Goal: Task Accomplishment & Management: Complete application form

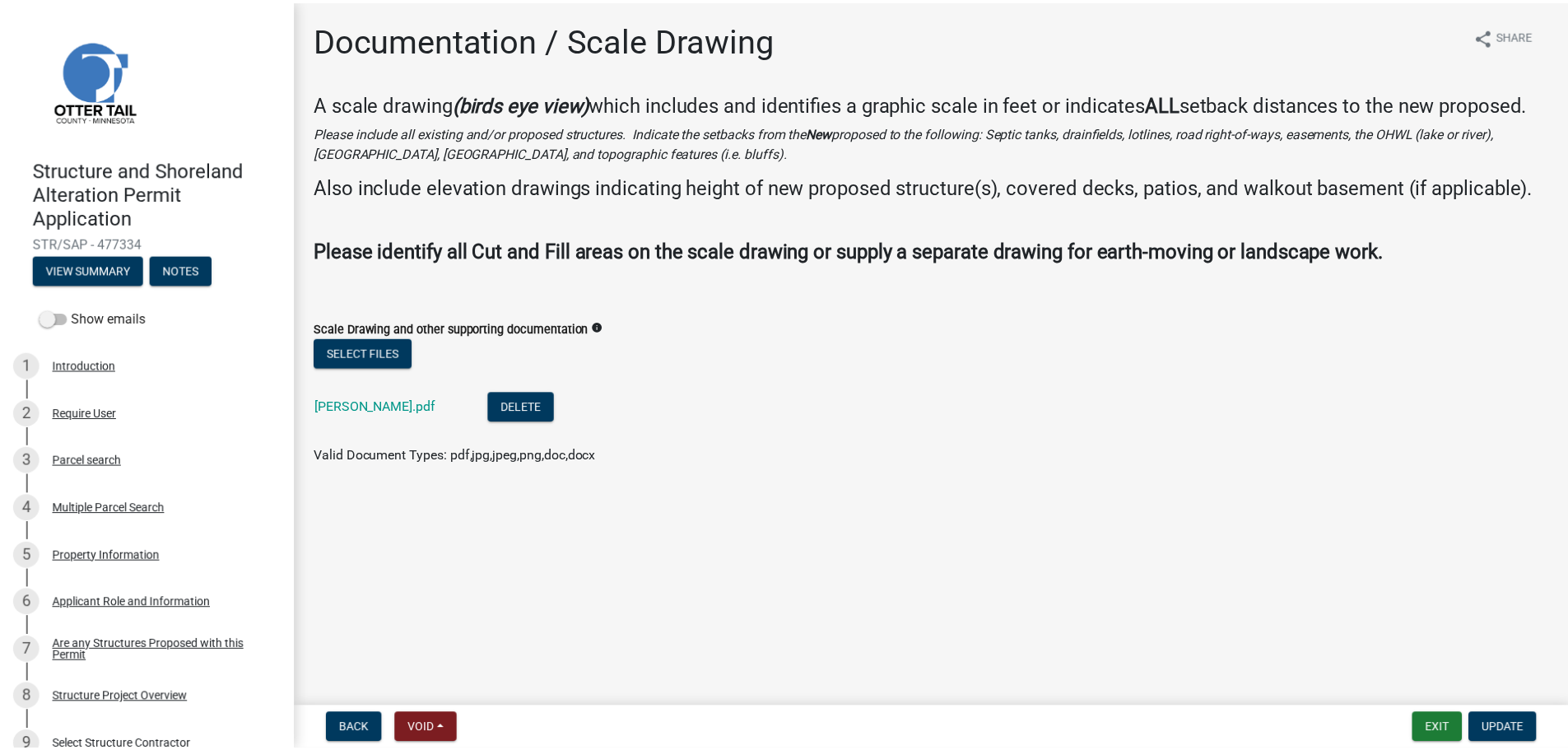
scroll to position [885, 0]
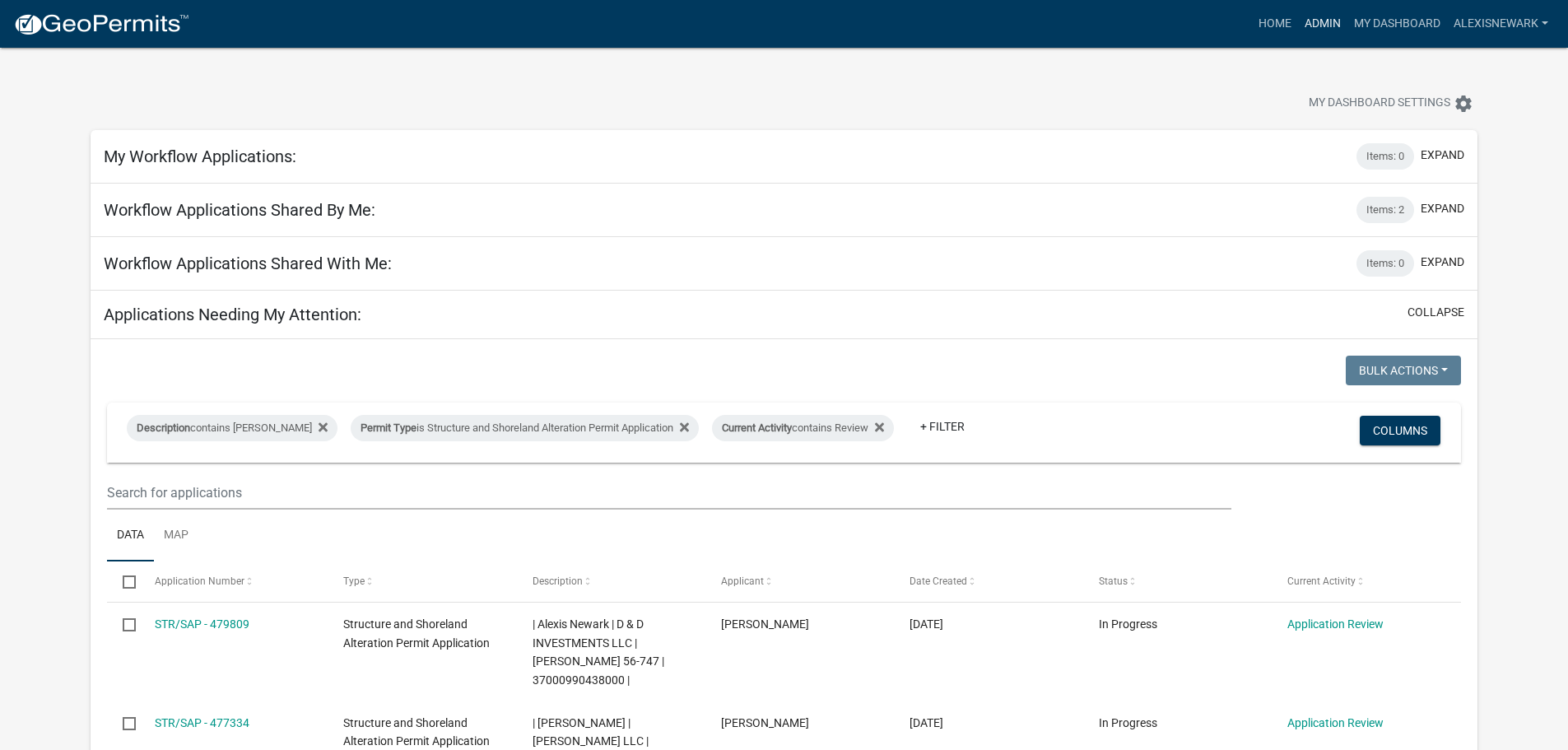
click at [1325, 27] on link "Admin" at bounding box center [1322, 24] width 50 height 31
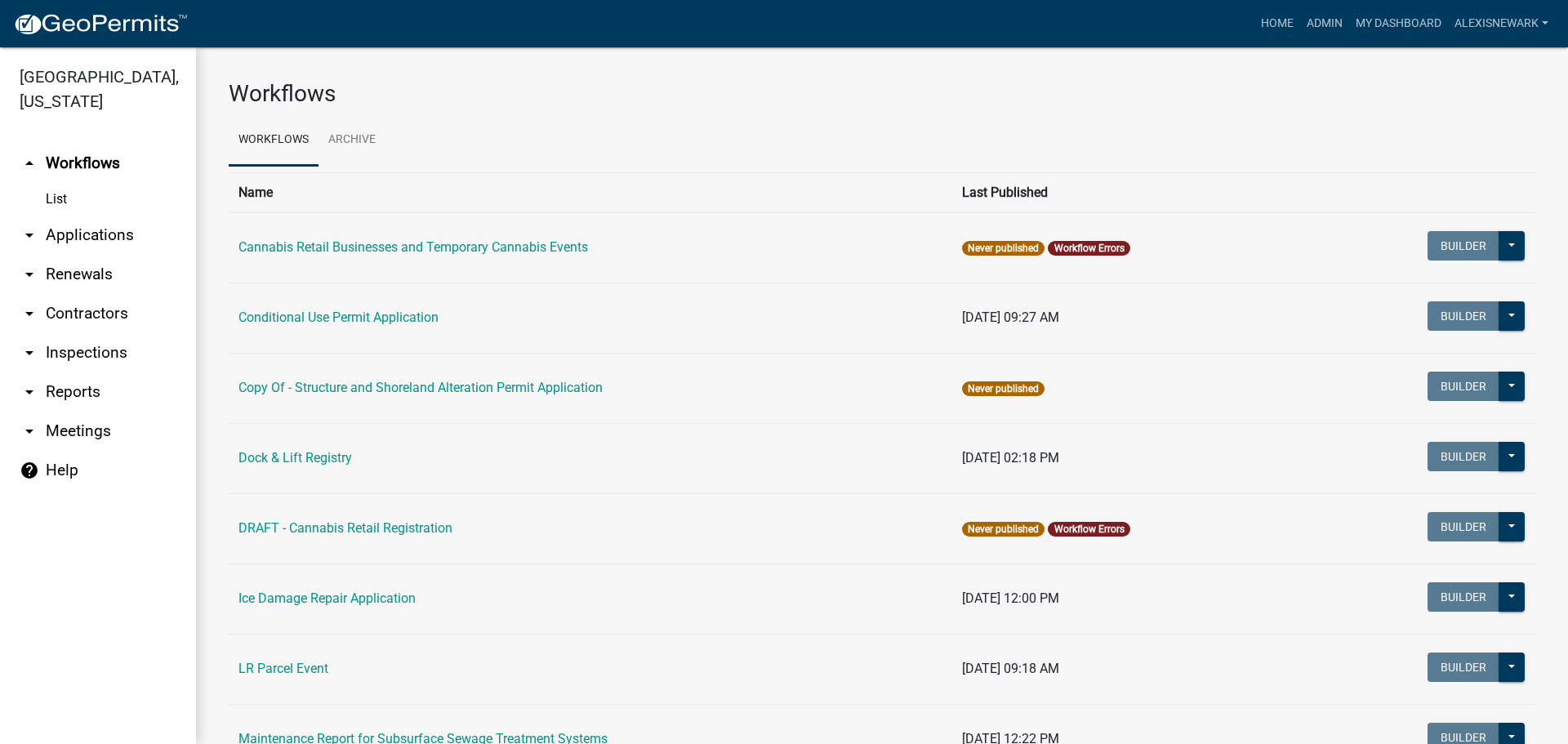
click at [148, 233] on link "arrow_drop_down Applications" at bounding box center [98, 235] width 196 height 39
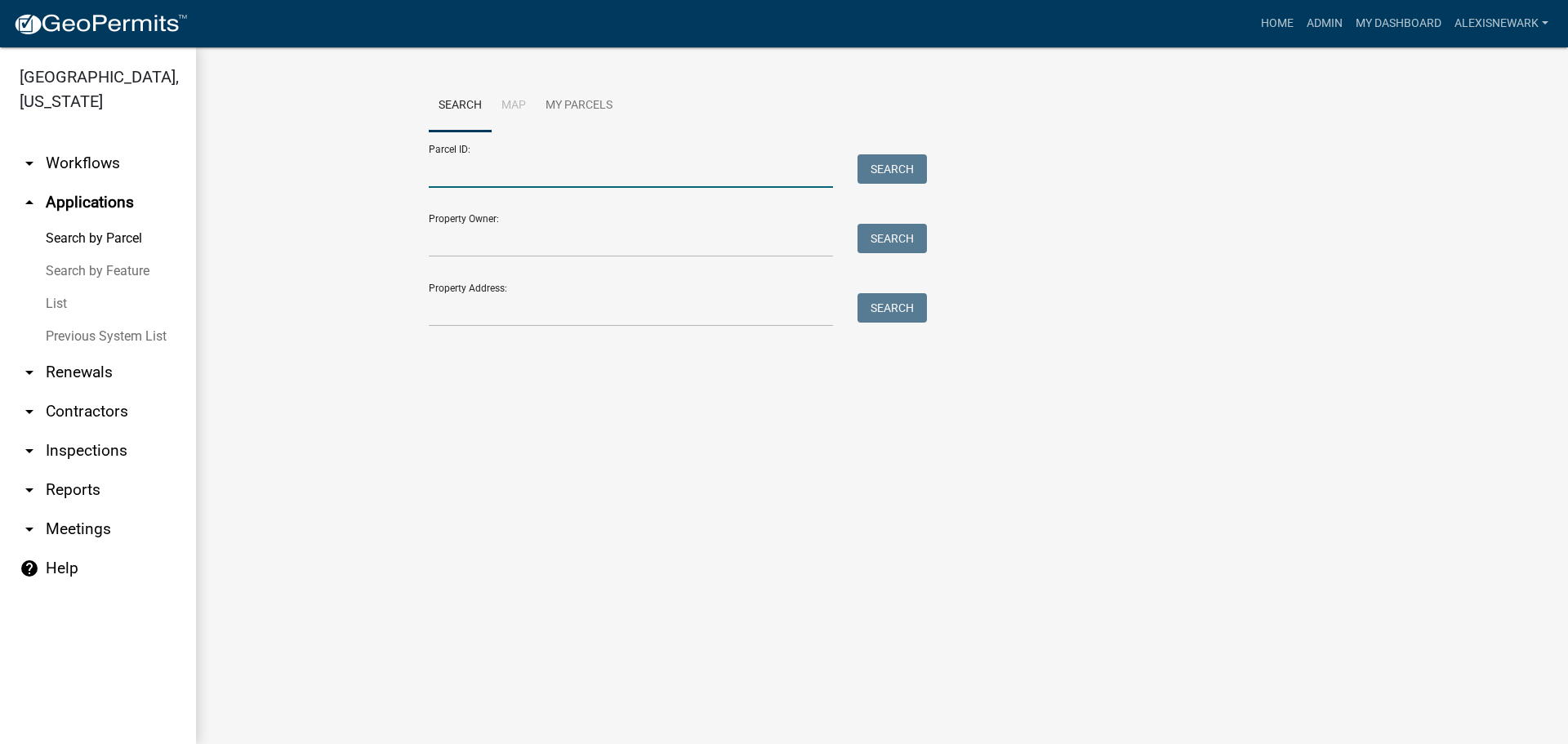
click at [473, 188] on input "Parcel ID:" at bounding box center [630, 171] width 405 height 34
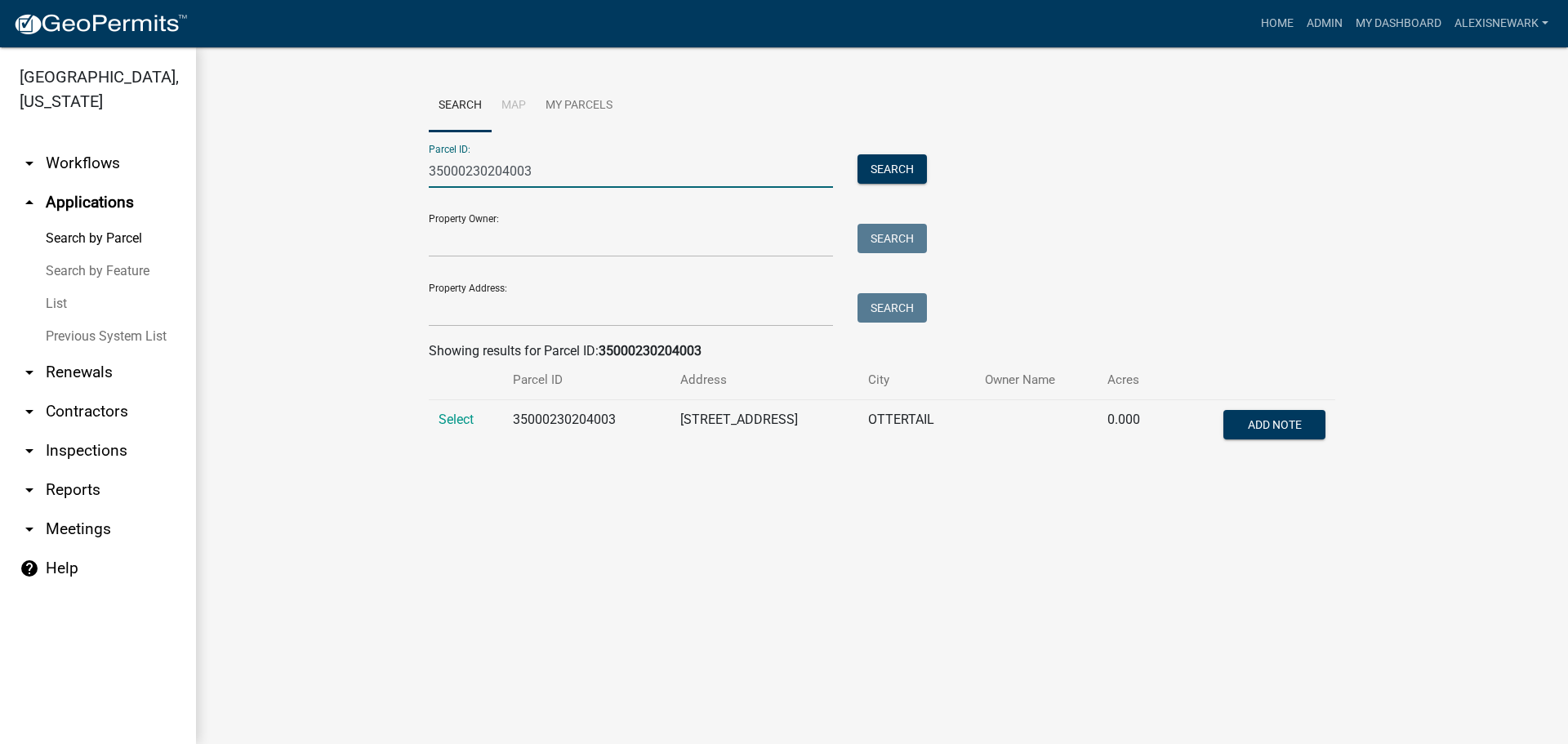
type input "35000230204003"
click at [425, 422] on div "Search Map My Parcels Parcel ID: 35000230204003 Search Property Owner: Search P…" at bounding box center [882, 273] width 930 height 386
click at [437, 421] on td "Select" at bounding box center [465, 427] width 75 height 54
click at [441, 419] on span "Select" at bounding box center [455, 419] width 35 height 16
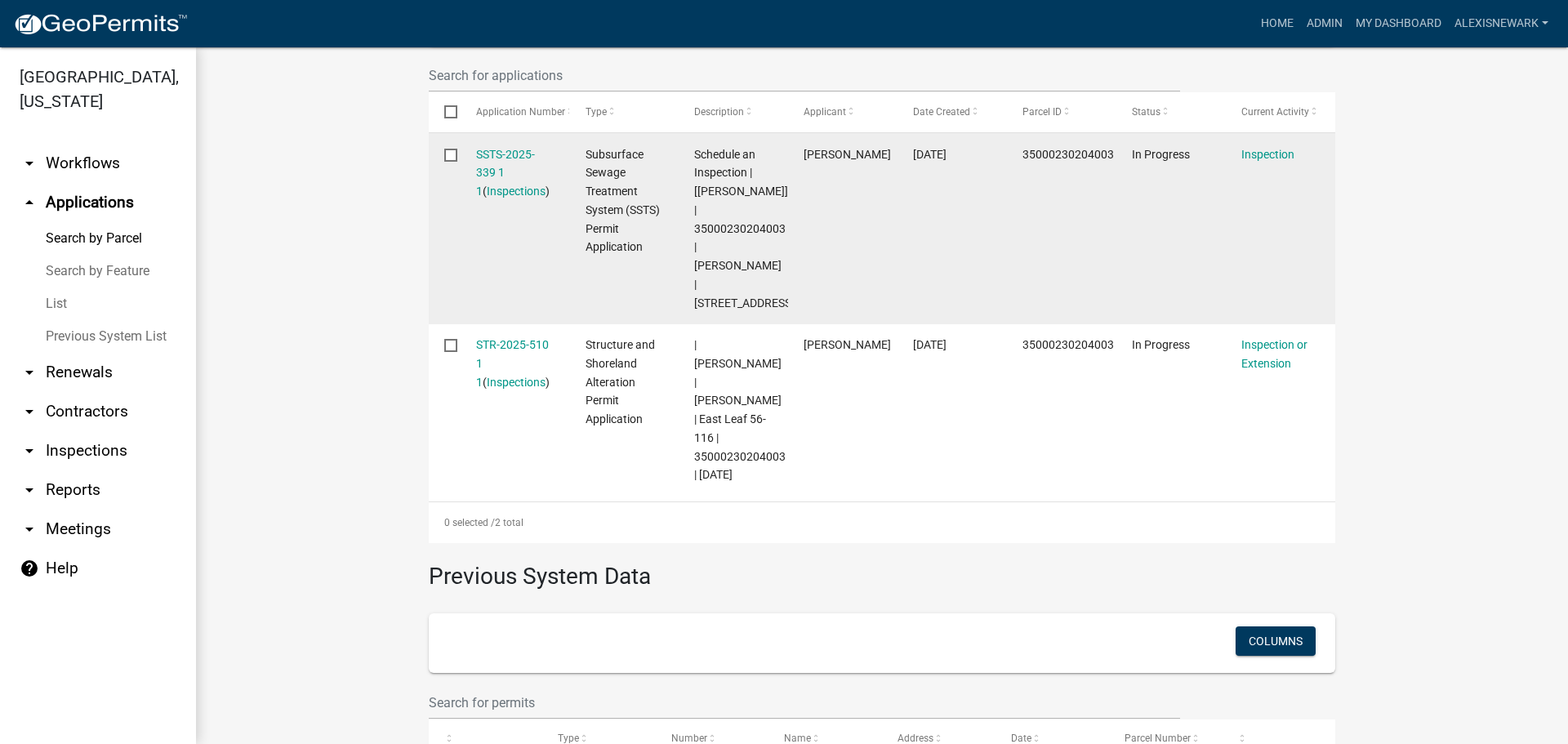
scroll to position [513, 0]
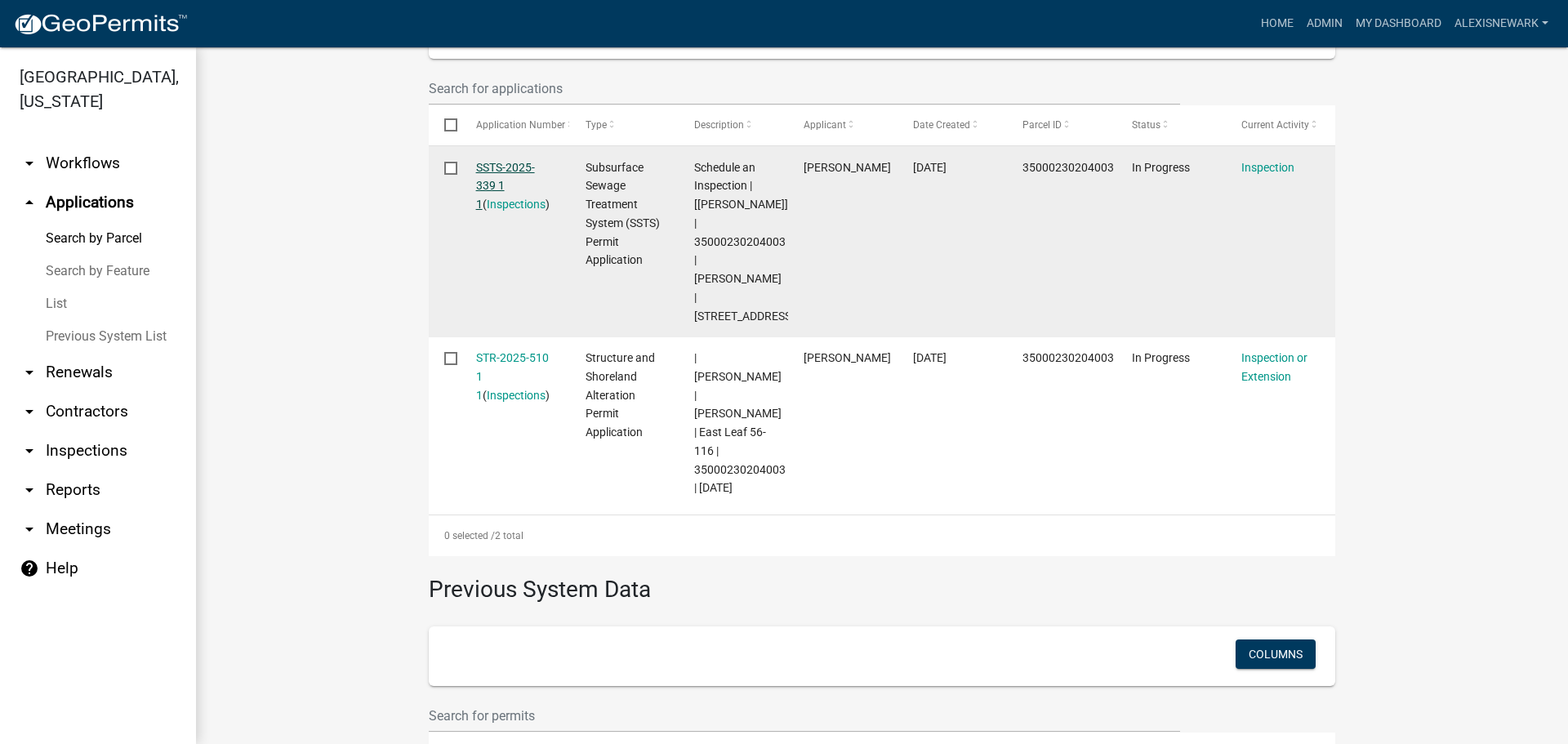
click at [520, 170] on link "SSTS-2025-339 1 1" at bounding box center [505, 186] width 59 height 51
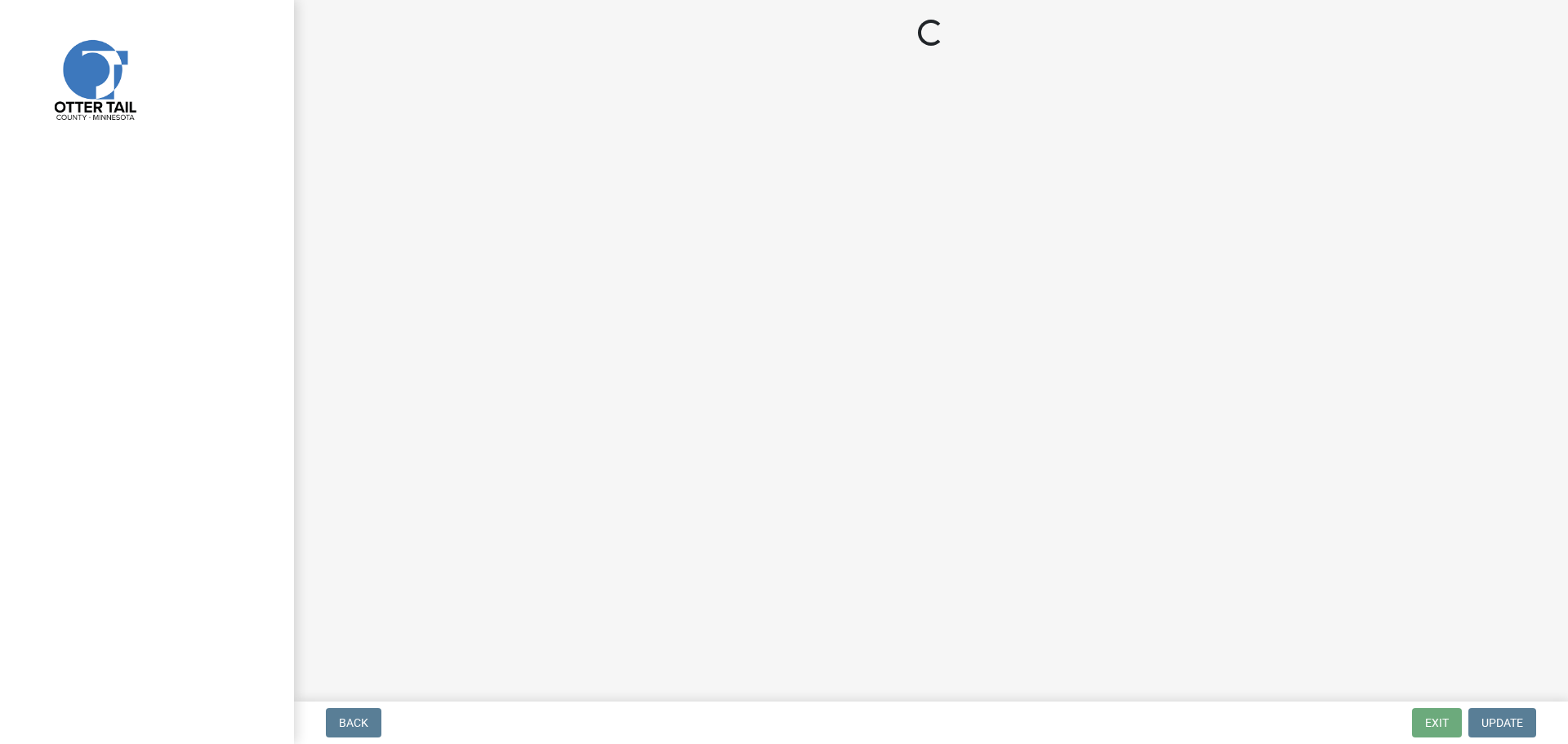
select select "710d5f49-2663-4e73-9718-d0c4e189f5ed"
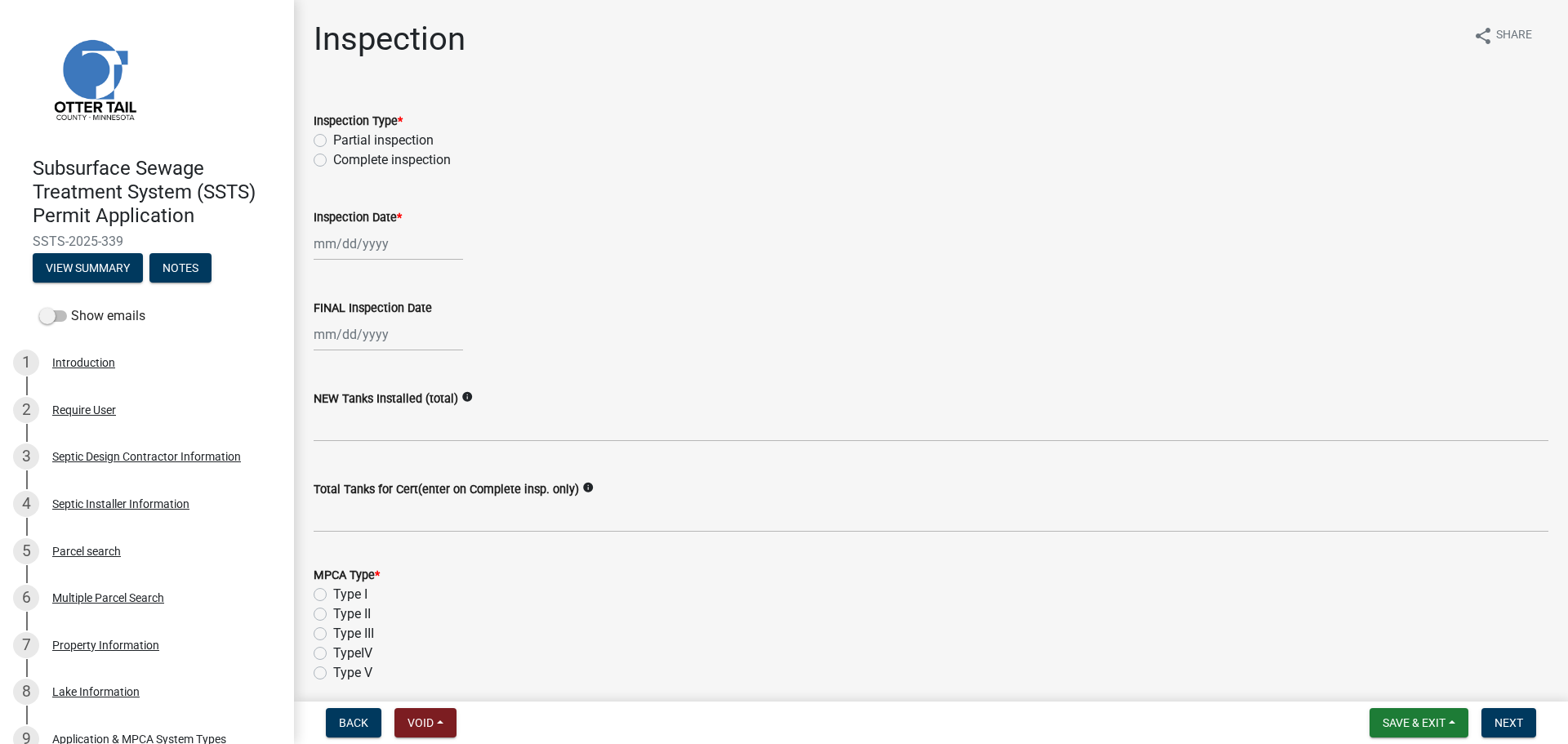
click at [352, 162] on label "Complete inspection" at bounding box center [391, 160] width 117 height 20
click at [344, 161] on input "Complete inspection" at bounding box center [338, 155] width 11 height 11
radio input "true"
click at [367, 251] on div at bounding box center [388, 244] width 149 height 34
select select "9"
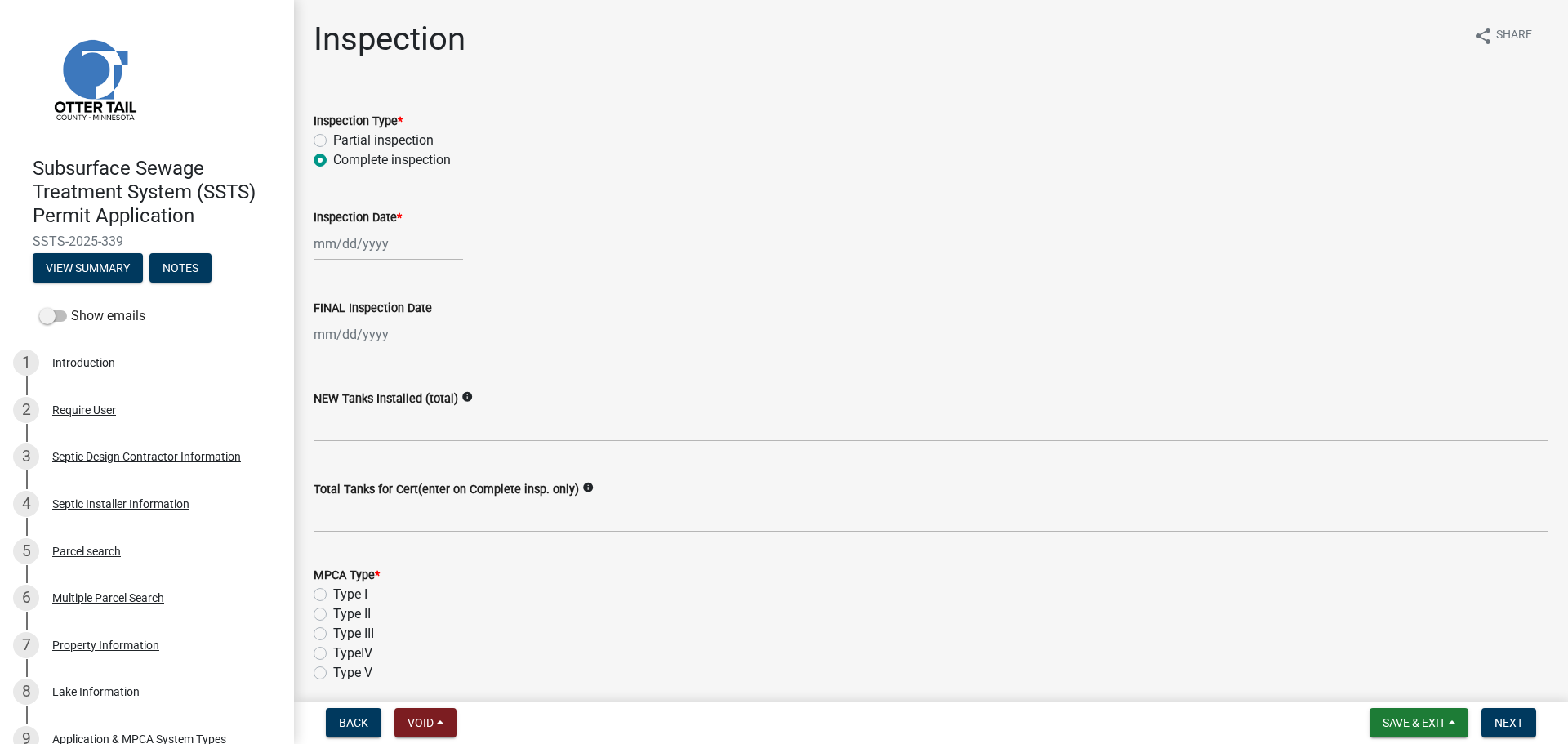
select select "2025"
click at [426, 380] on div "19" at bounding box center [435, 383] width 26 height 26
type input "[DATE]"
click at [366, 344] on div at bounding box center [388, 334] width 149 height 34
select select "9"
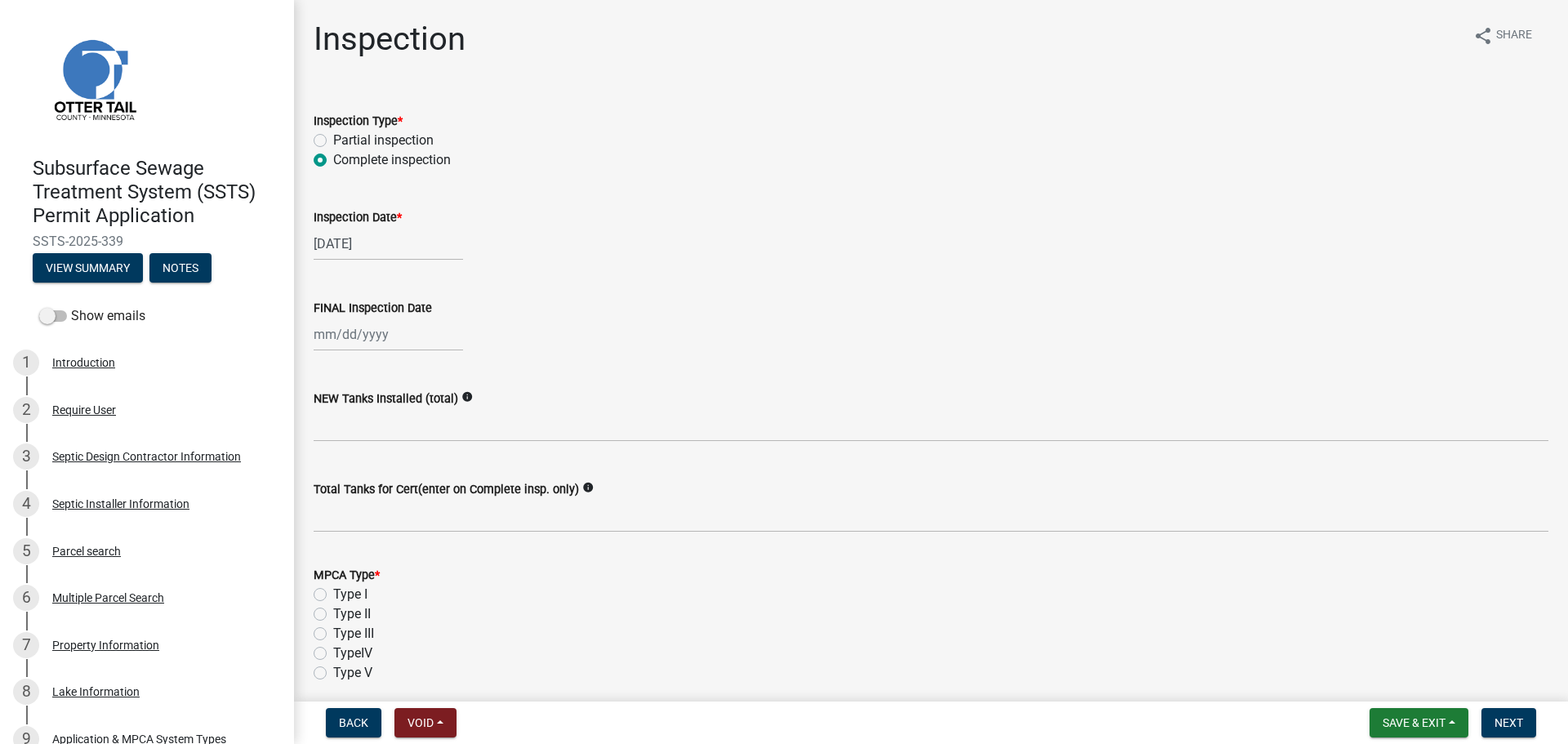
select select "2025"
click at [430, 477] on div "19" at bounding box center [435, 473] width 26 height 26
type input "[DATE]"
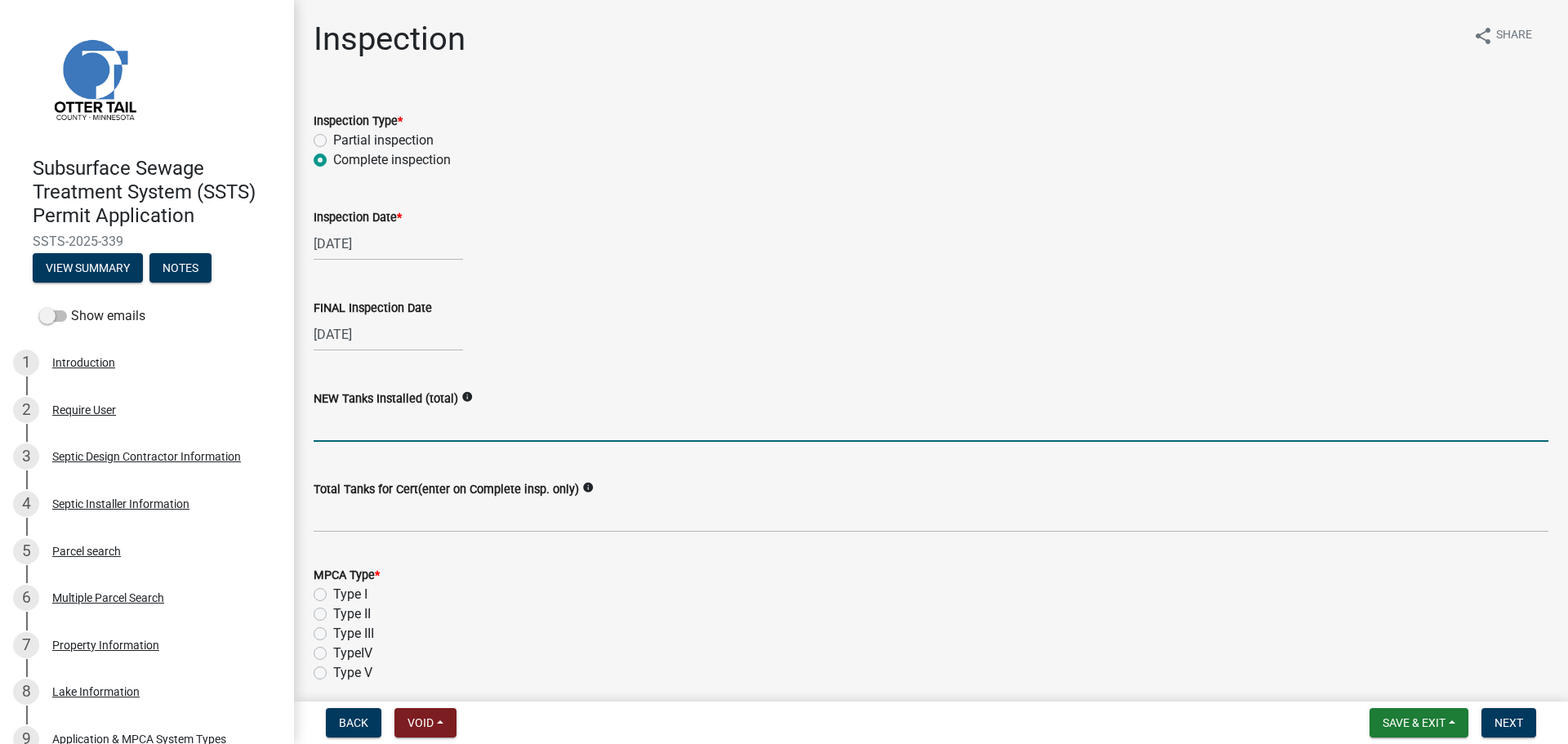
click at [412, 439] on input "text" at bounding box center [930, 425] width 1235 height 34
type input "1"
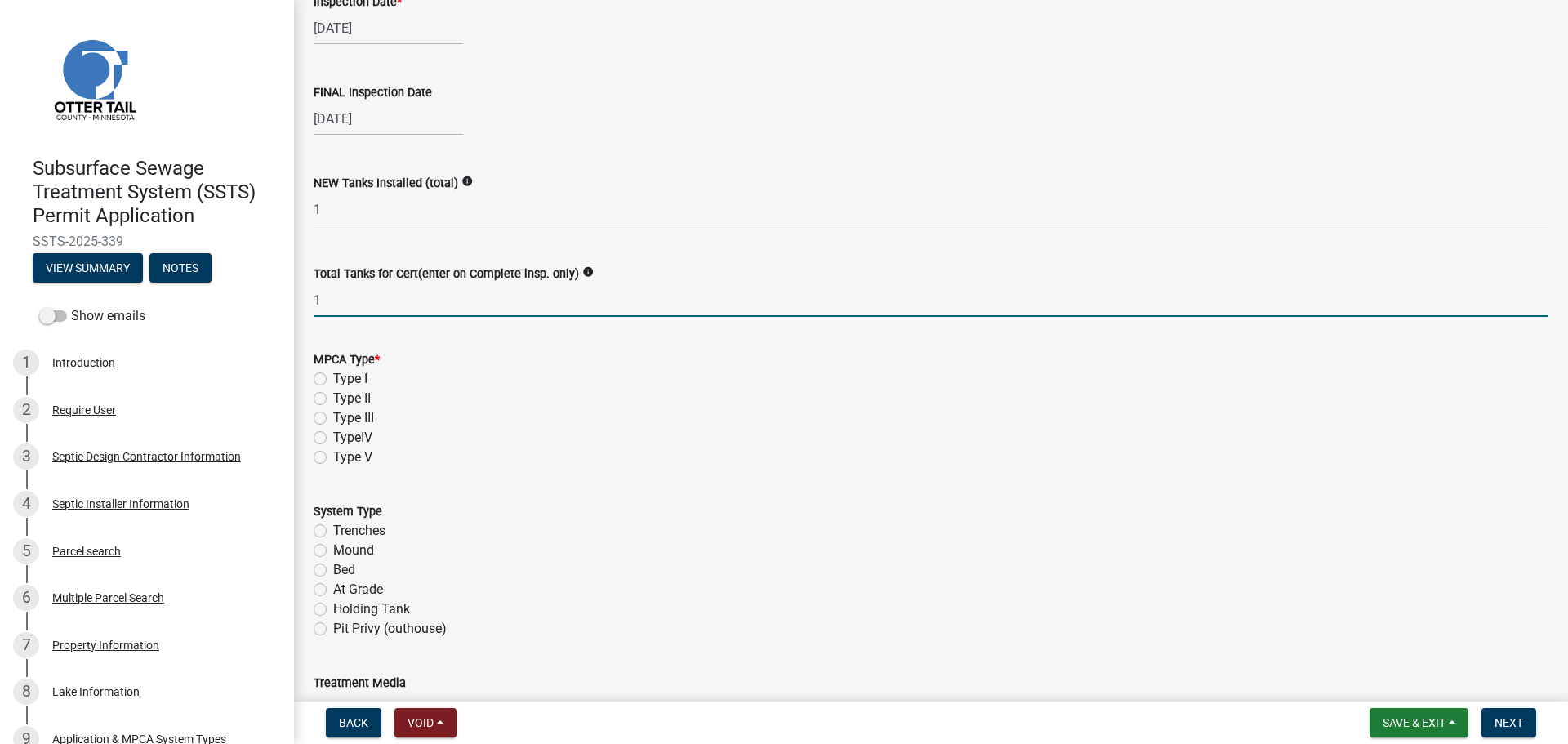
scroll to position [245, 0]
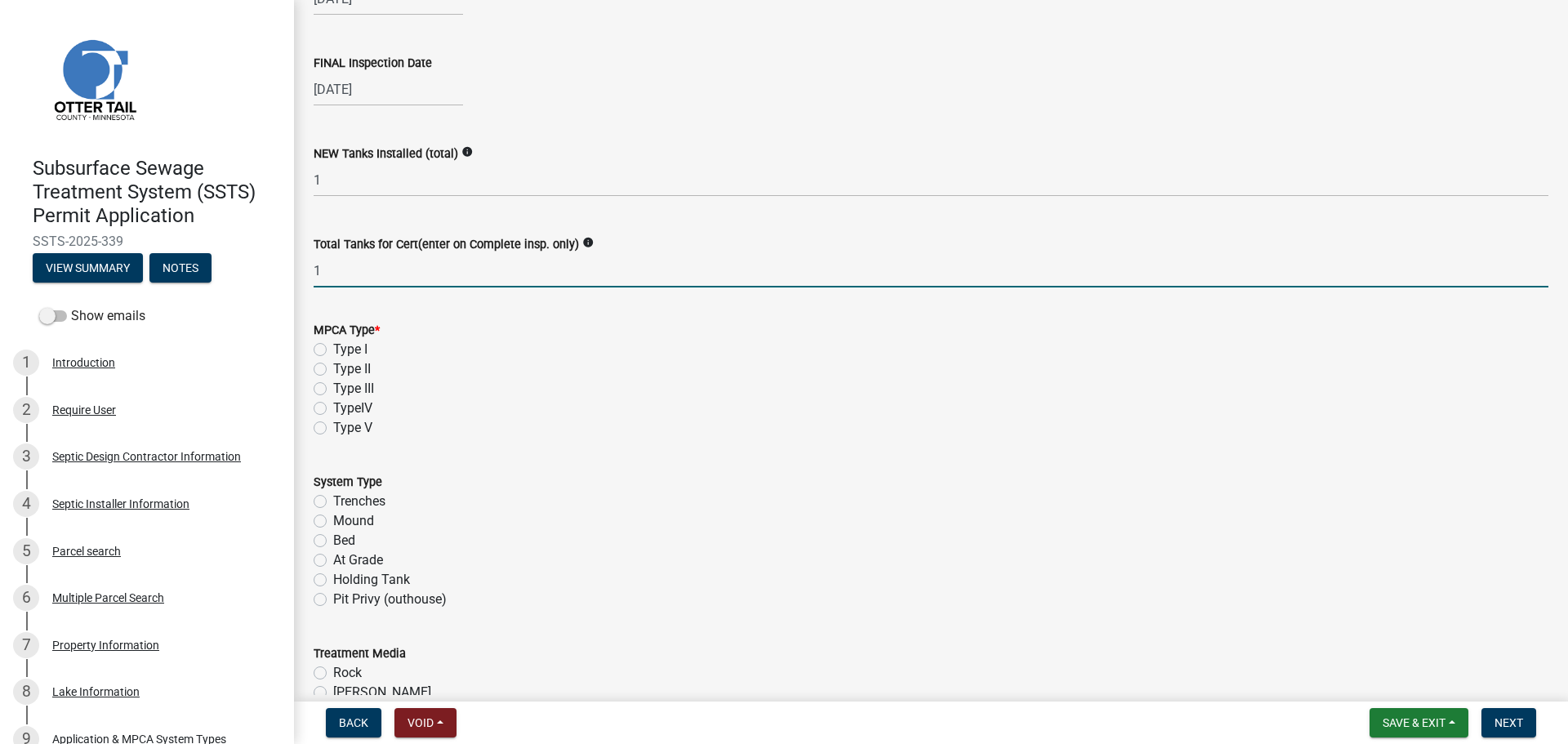
type input "1"
click at [333, 370] on label "Type II" at bounding box center [352, 369] width 38 height 20
click at [333, 370] on input "Type II" at bounding box center [338, 364] width 11 height 11
radio input "true"
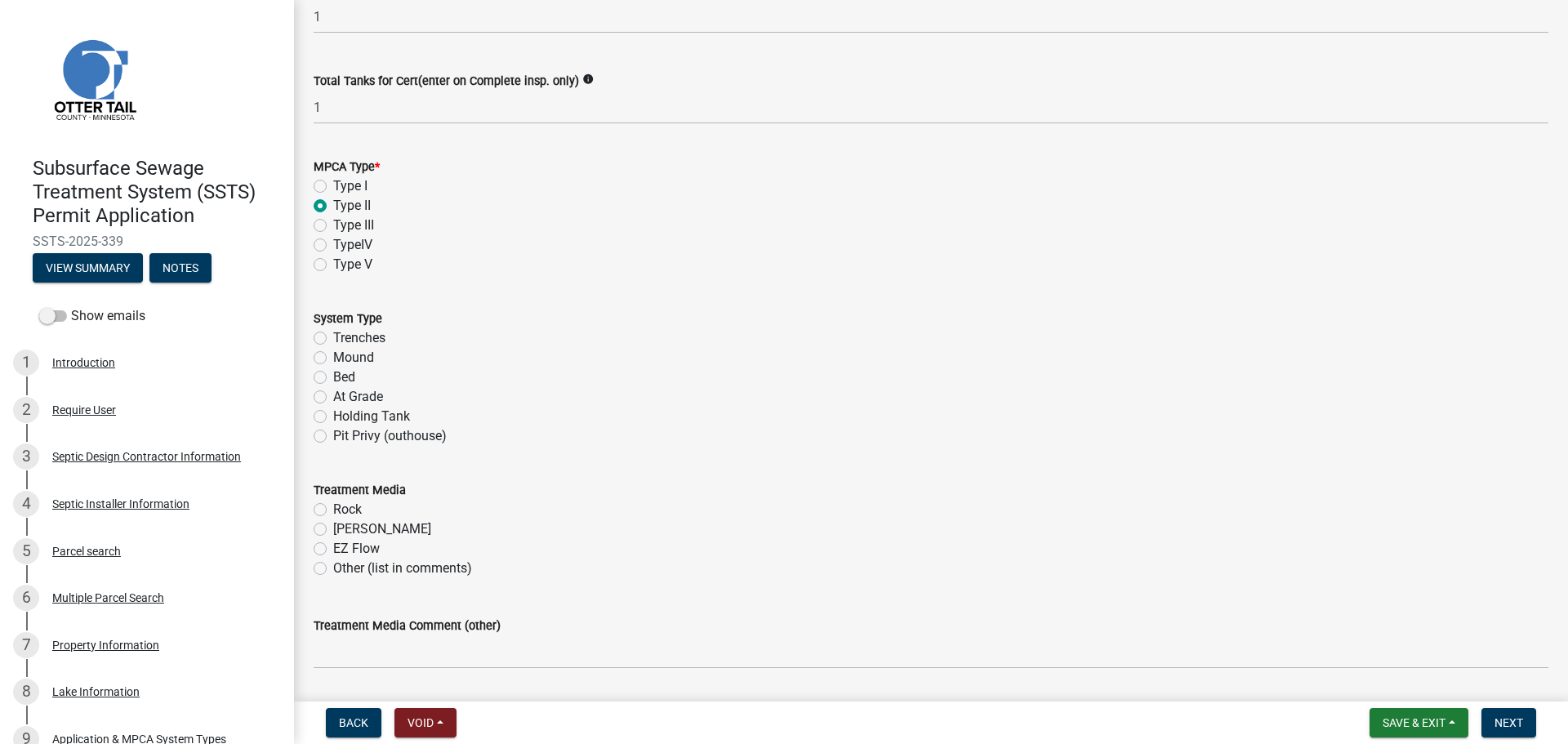
click at [333, 415] on label "Holding Tank" at bounding box center [372, 417] width 77 height 20
click at [333, 415] on input "Holding Tank" at bounding box center [338, 412] width 11 height 11
radio input "true"
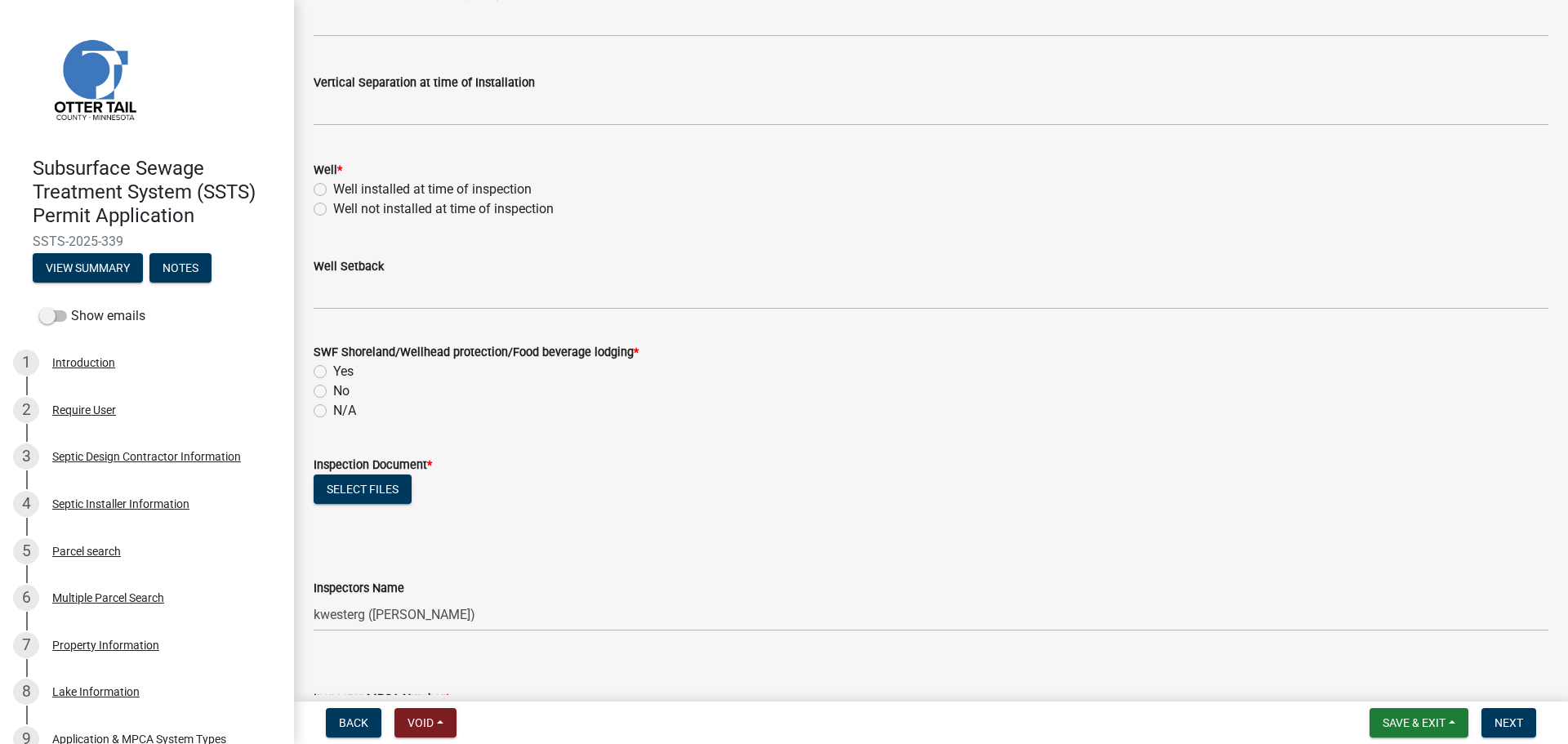
scroll to position [1041, 0]
click at [333, 212] on label "Well not installed at time of inspection" at bounding box center [443, 208] width 221 height 20
click at [333, 209] on input "Well not installed at time of inspection" at bounding box center [338, 203] width 11 height 11
radio input "true"
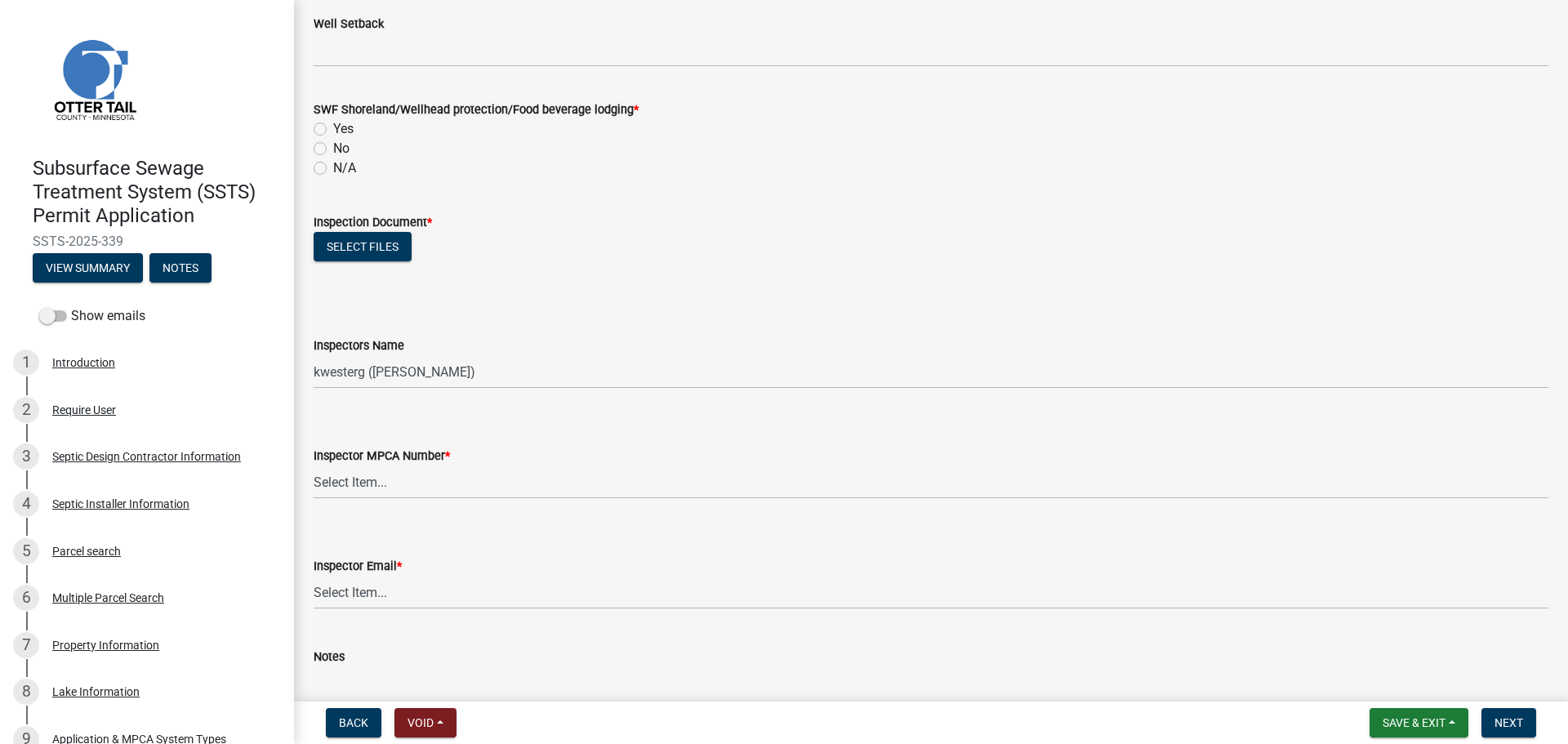
scroll to position [1285, 0]
click at [333, 129] on label "Yes" at bounding box center [343, 126] width 21 height 20
click at [333, 126] on input "Yes" at bounding box center [338, 121] width 11 height 11
radio input "true"
click at [354, 251] on button "Select files" at bounding box center [362, 244] width 98 height 30
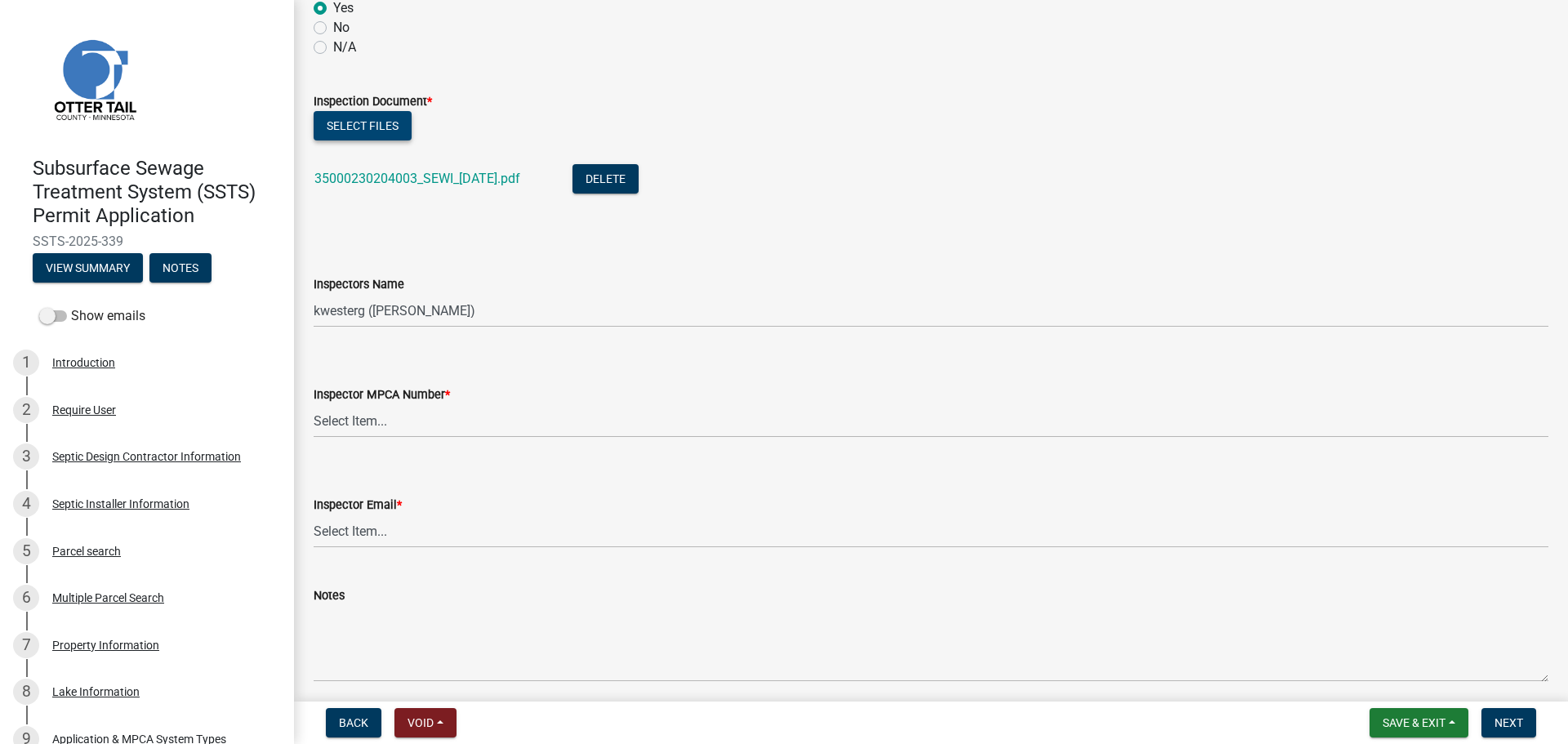
scroll to position [1510, 0]
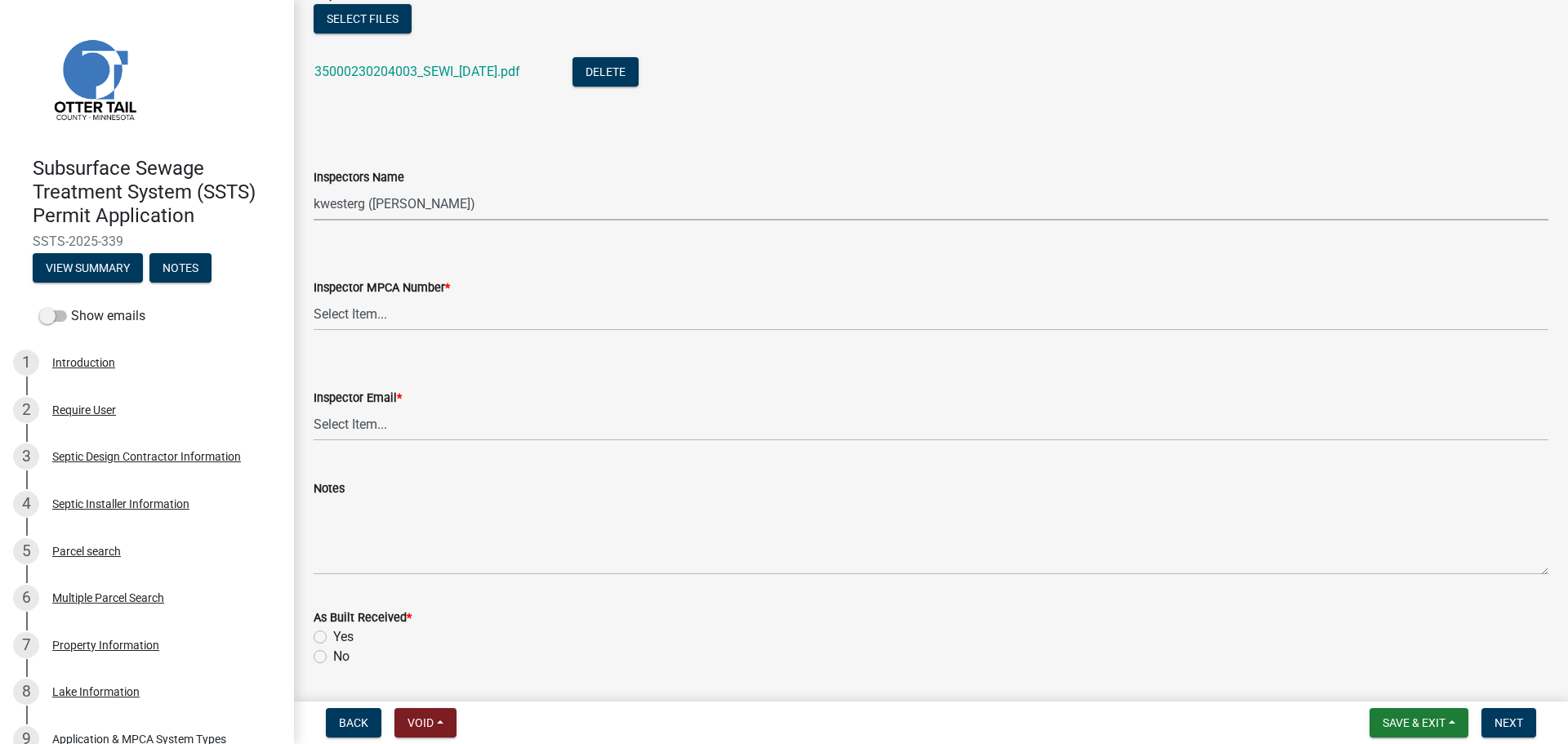
click at [437, 204] on select "Select Item... btollefson ([PERSON_NAME]) [PERSON_NAME] ([PERSON_NAME]) eplaste…" at bounding box center [930, 203] width 1235 height 34
select select "540cdff0-8667-4a16-ad1f-2fbf1edb8379"
click at [313, 187] on select "Select Item... btollefson ([PERSON_NAME]) [PERSON_NAME] ([PERSON_NAME]) eplaste…" at bounding box center [930, 203] width 1235 height 34
click at [456, 320] on select "Select Item... [PERSON_NAME] (10415) [PERSON_NAME] (924) [PERSON_NAME] (1957) […" at bounding box center [930, 313] width 1235 height 34
click at [313, 297] on select "Select Item... [PERSON_NAME] (10415) [PERSON_NAME] (924) [PERSON_NAME] (1957) […" at bounding box center [930, 313] width 1235 height 34
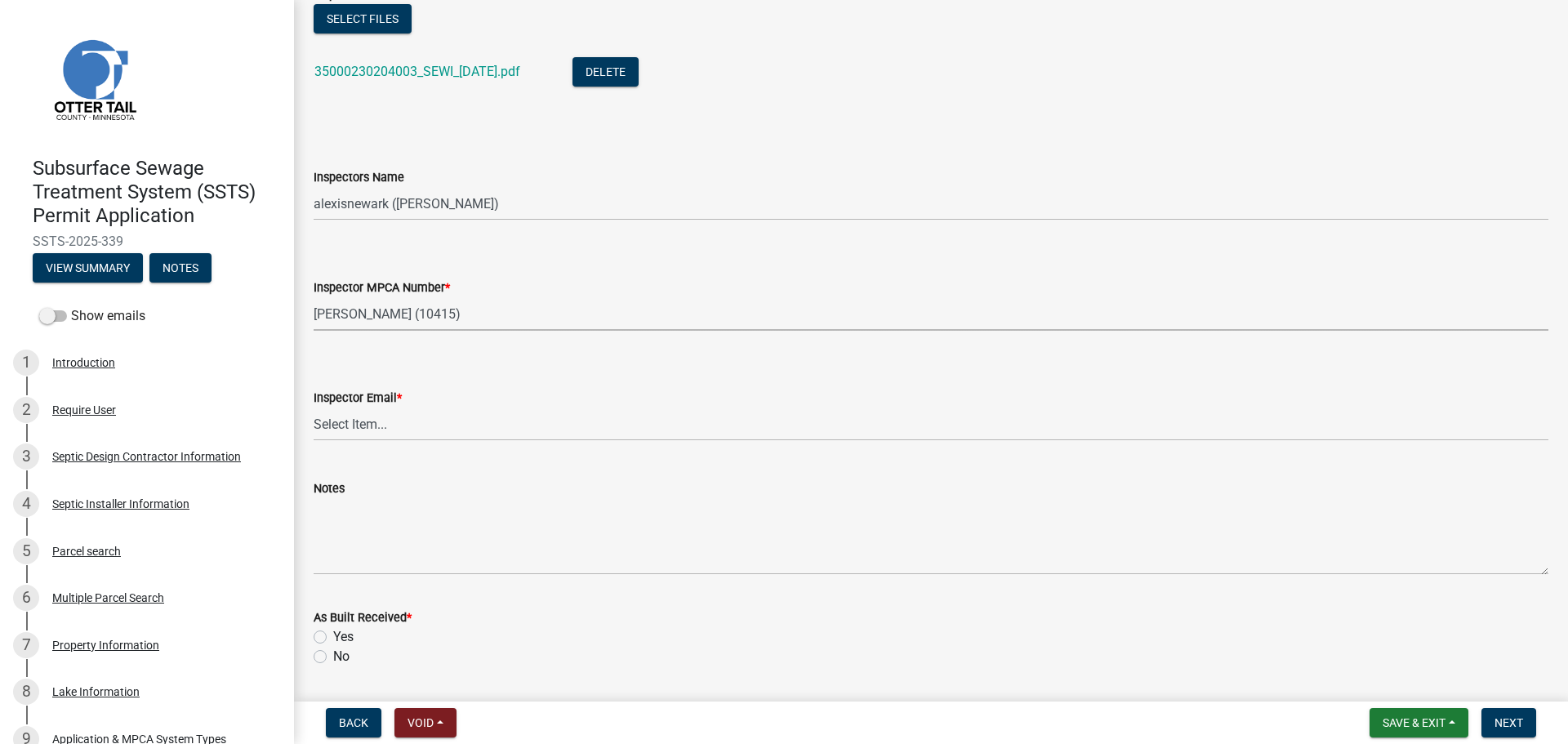
select select "d127207f-e6b2-42e2-ba4c-6918cdf94176"
click at [439, 422] on select "Select Item... [PERSON_NAME] ([EMAIL_ADDRESS][DOMAIN_NAME]) [PERSON_NAME] ([EMA…" at bounding box center [930, 424] width 1235 height 34
click at [313, 408] on select "Select Item... [PERSON_NAME] ([EMAIL_ADDRESS][DOMAIN_NAME]) [PERSON_NAME] ([EMA…" at bounding box center [930, 424] width 1235 height 34
select select "46a67eee-2c7d-4579-9973-15a8b9f9d8c4"
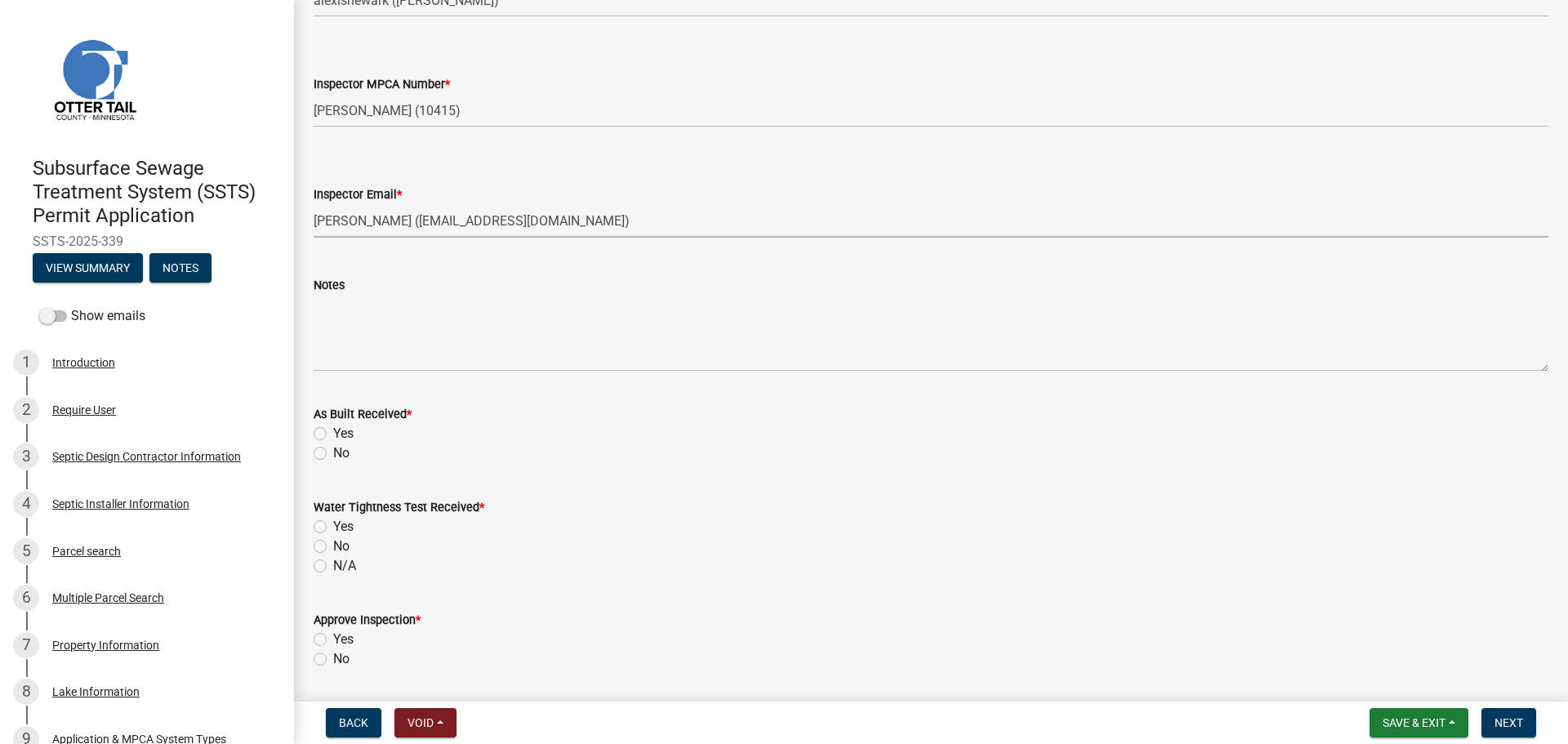
scroll to position [1714, 0]
click at [338, 446] on label "No" at bounding box center [341, 452] width 16 height 20
click at [338, 446] on input "No" at bounding box center [338, 447] width 11 height 11
radio input "true"
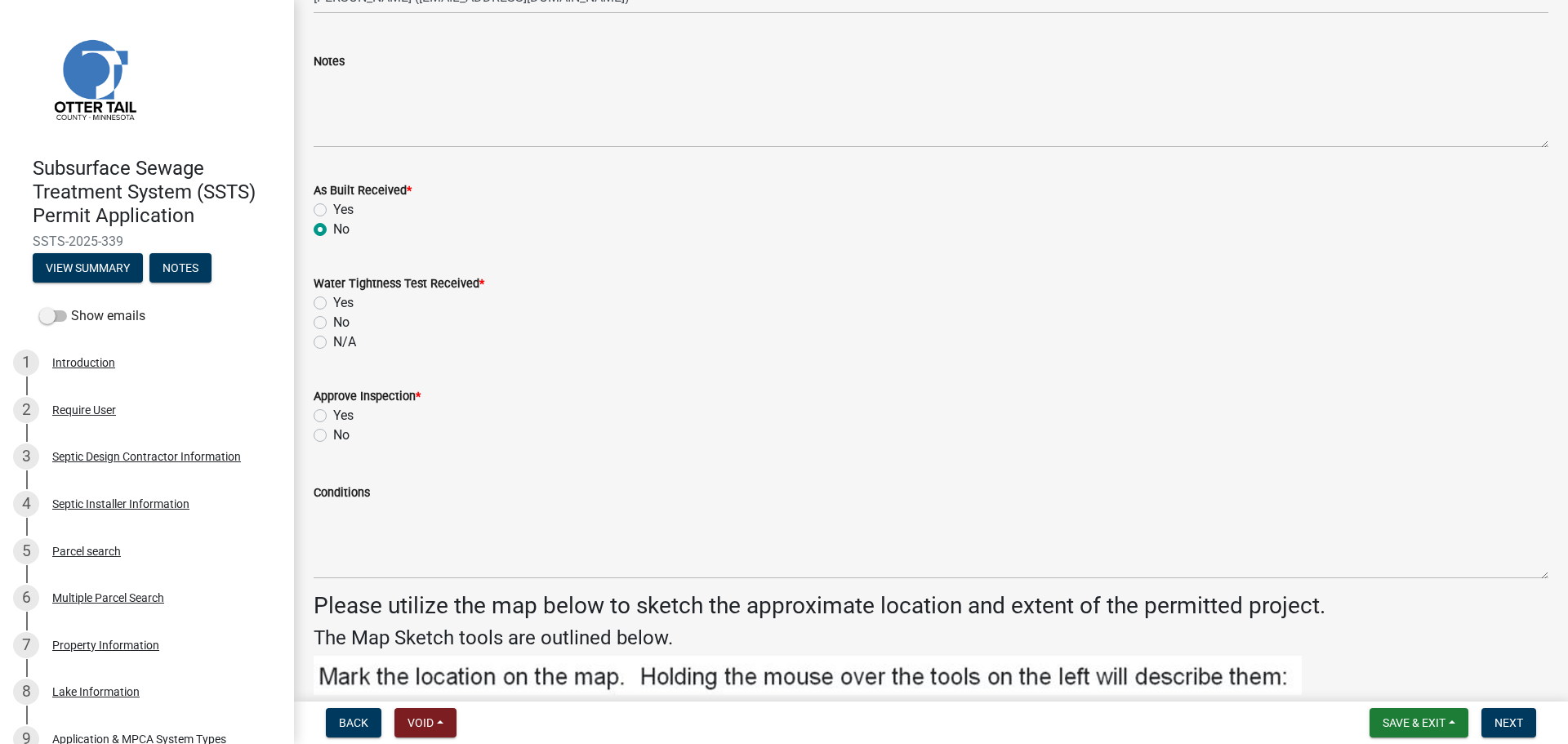
scroll to position [1939, 0]
click at [333, 320] on label "No" at bounding box center [341, 321] width 16 height 20
click at [333, 320] on input "No" at bounding box center [338, 316] width 11 height 11
radio input "true"
click at [333, 413] on label "Yes" at bounding box center [343, 414] width 21 height 20
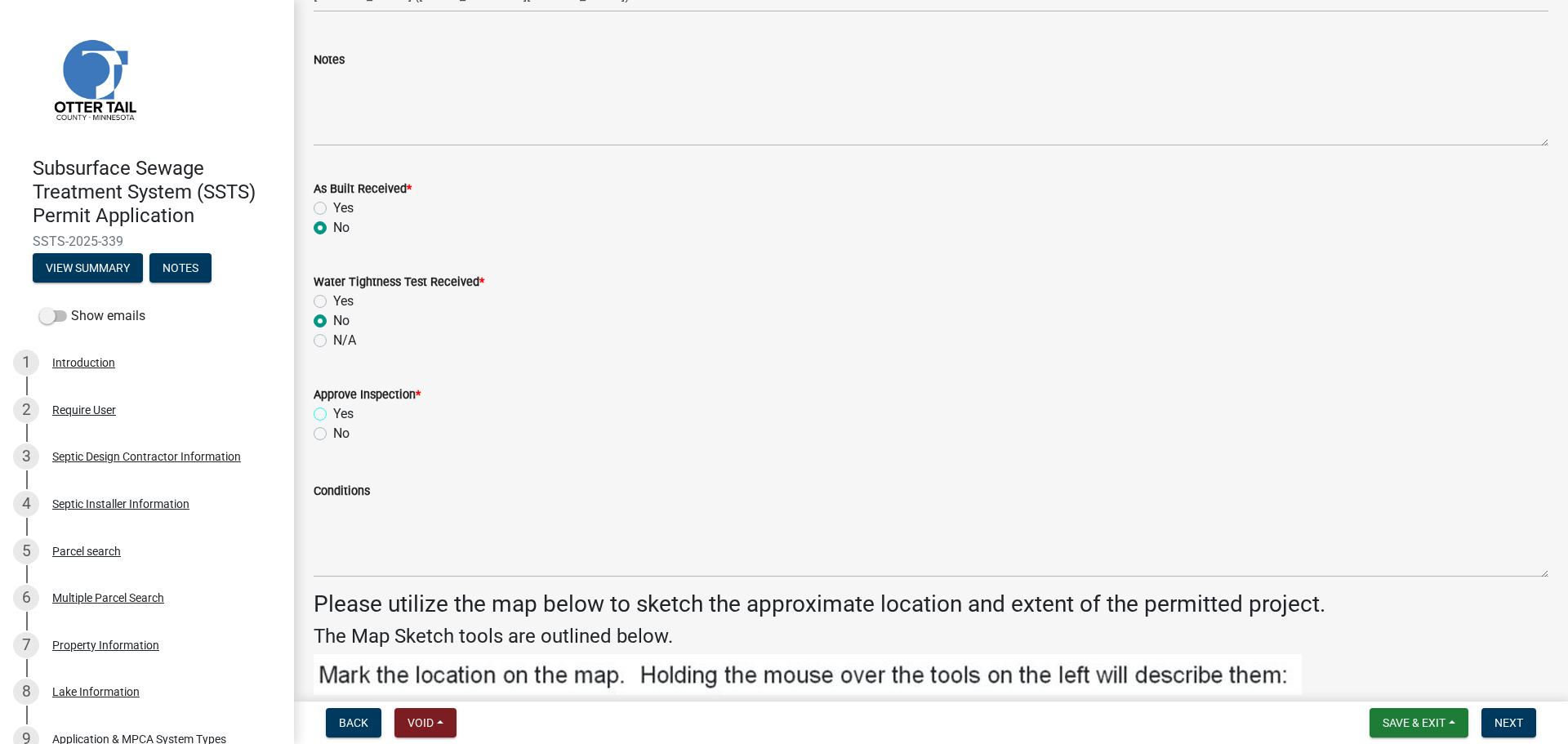
click at [333, 413] on input "Yes" at bounding box center [338, 409] width 11 height 11
radio input "true"
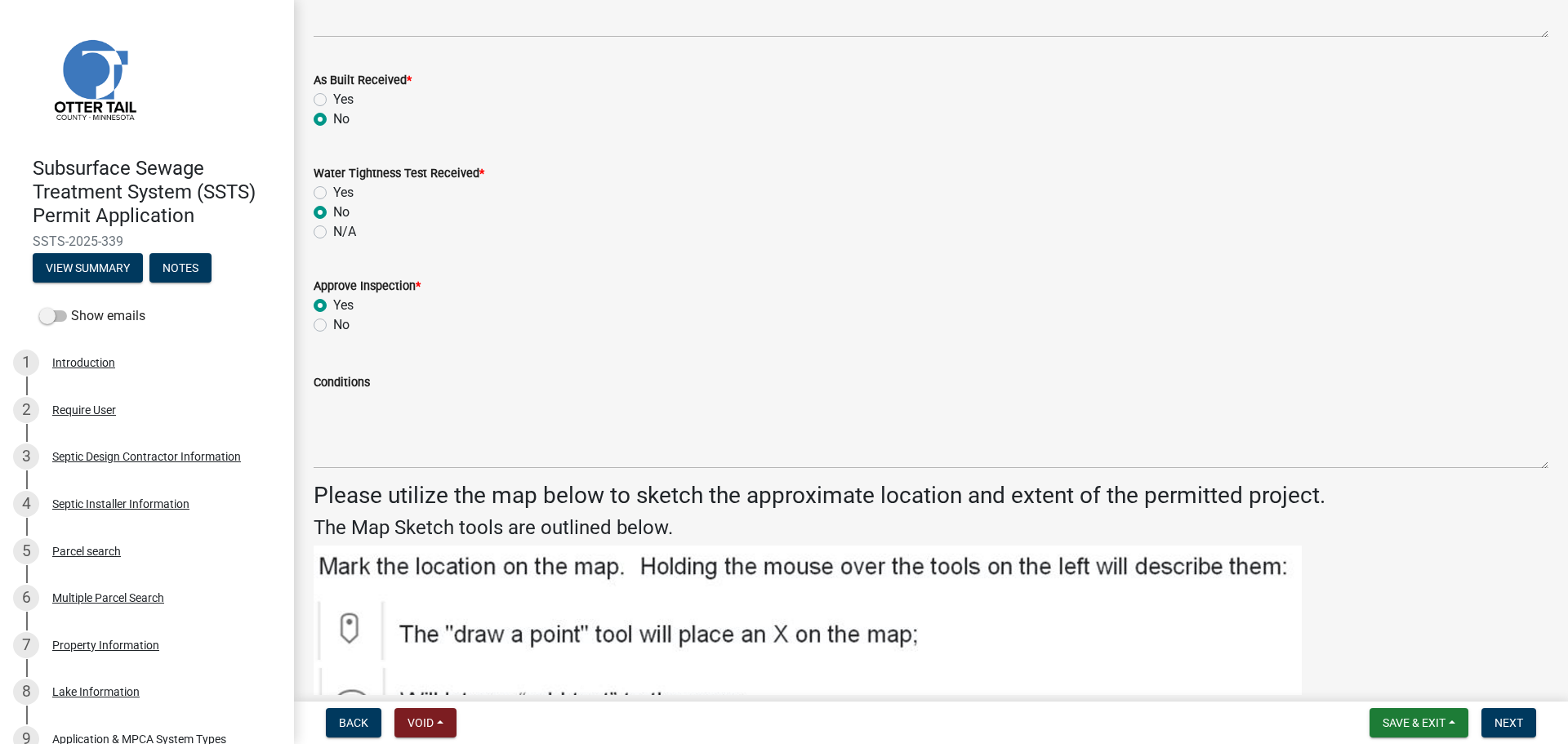
scroll to position [2061, 0]
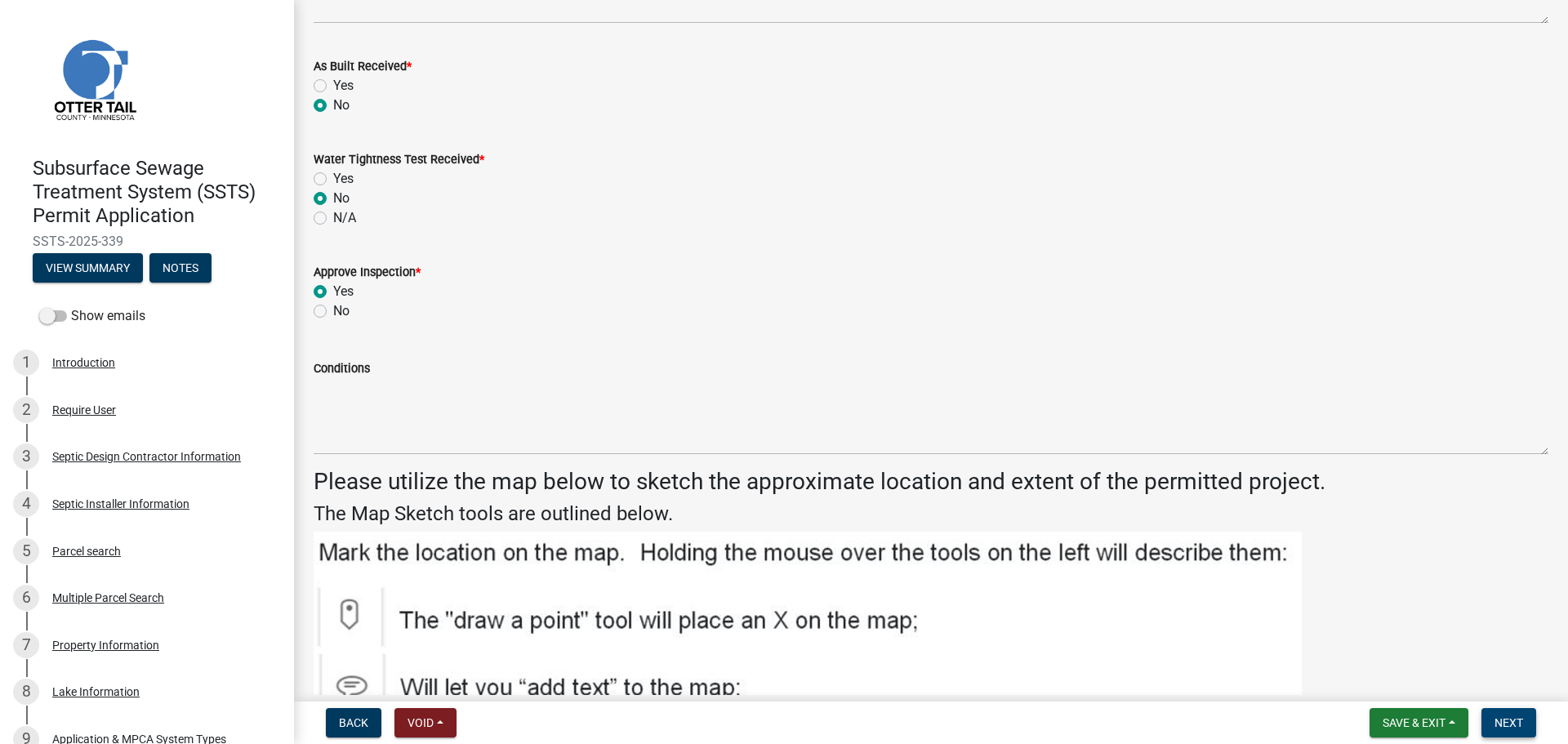
click at [1529, 732] on button "Next" at bounding box center [1508, 723] width 55 height 30
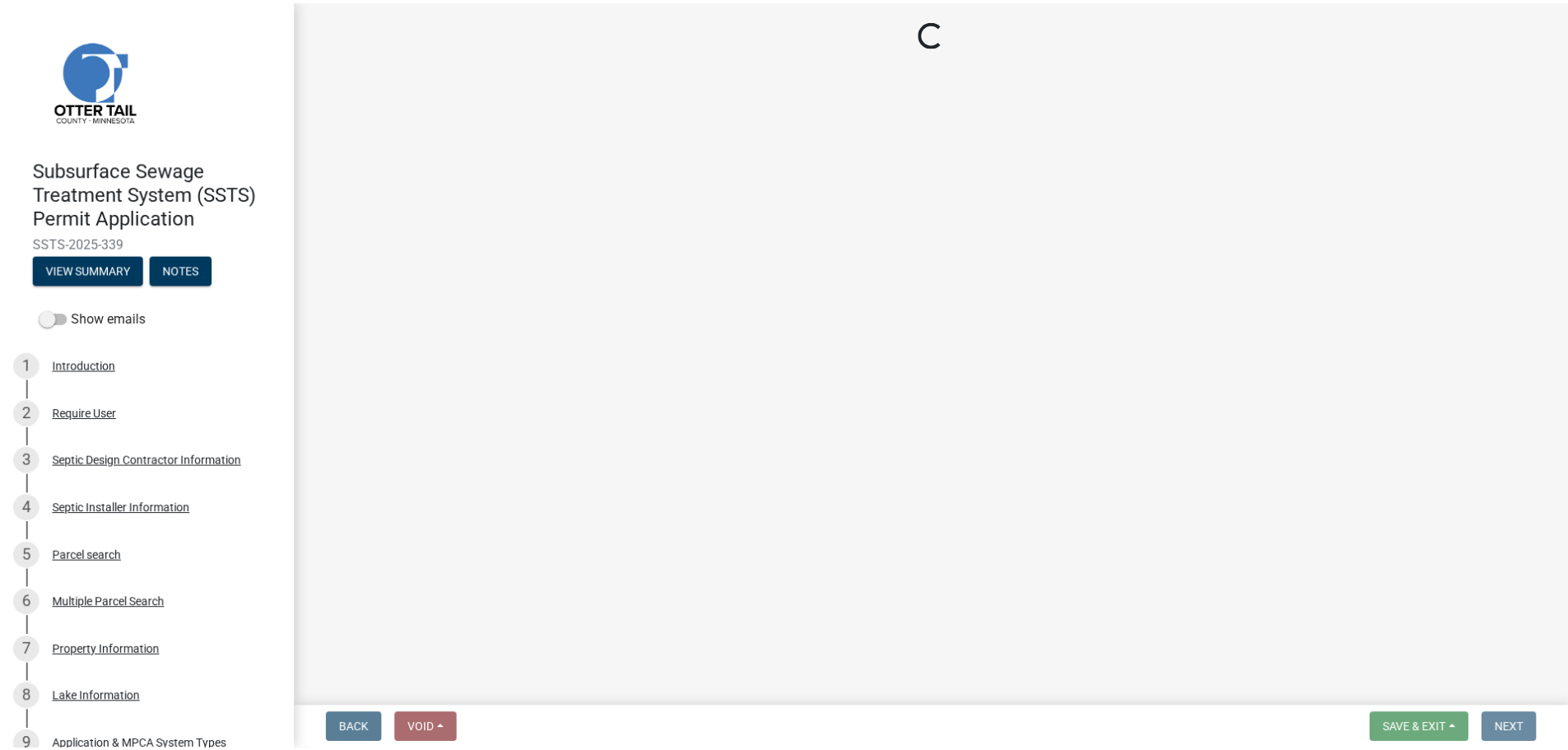
scroll to position [0, 0]
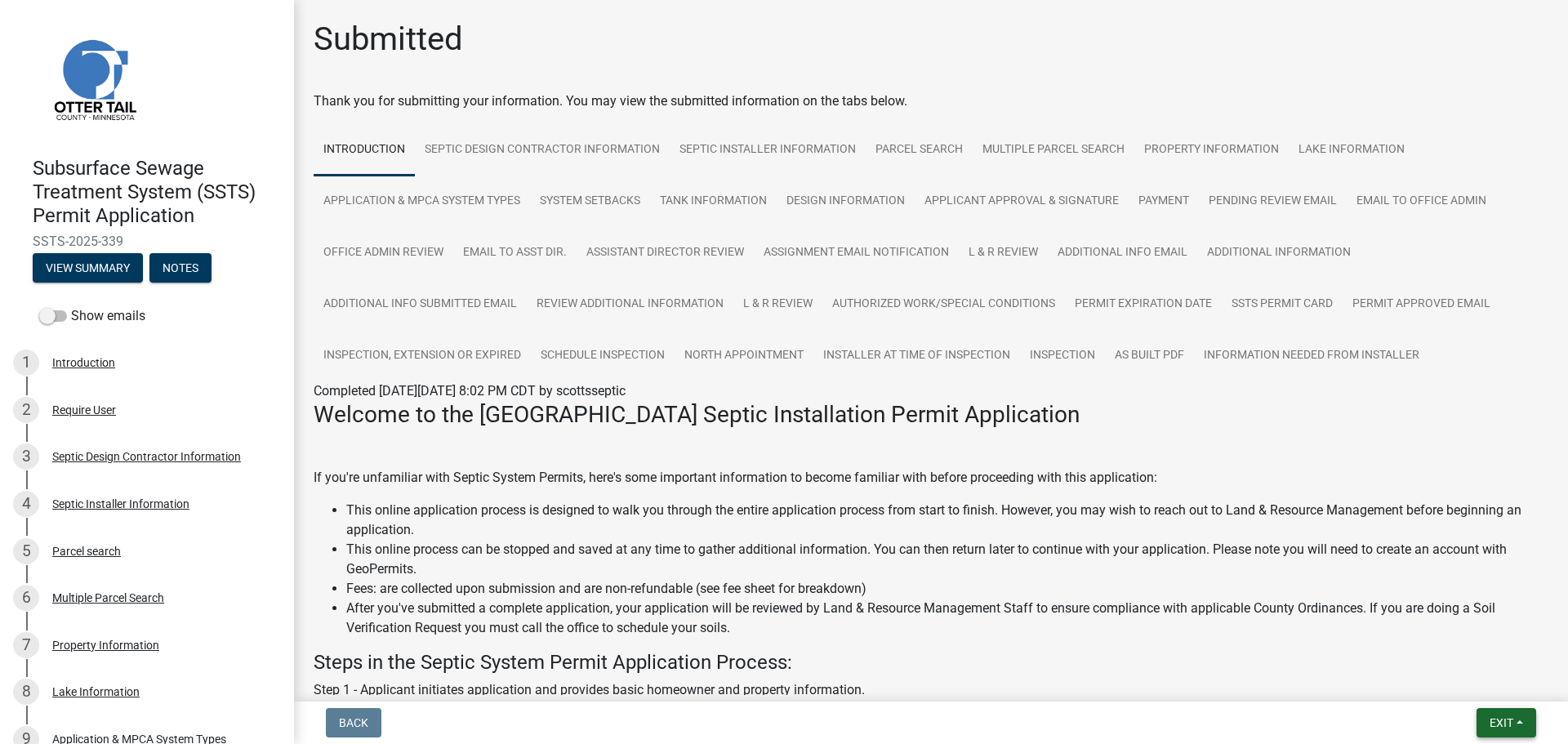
click at [1503, 719] on span "Exit" at bounding box center [1501, 723] width 24 height 13
click at [1500, 686] on button "Save & Exit" at bounding box center [1470, 680] width 130 height 39
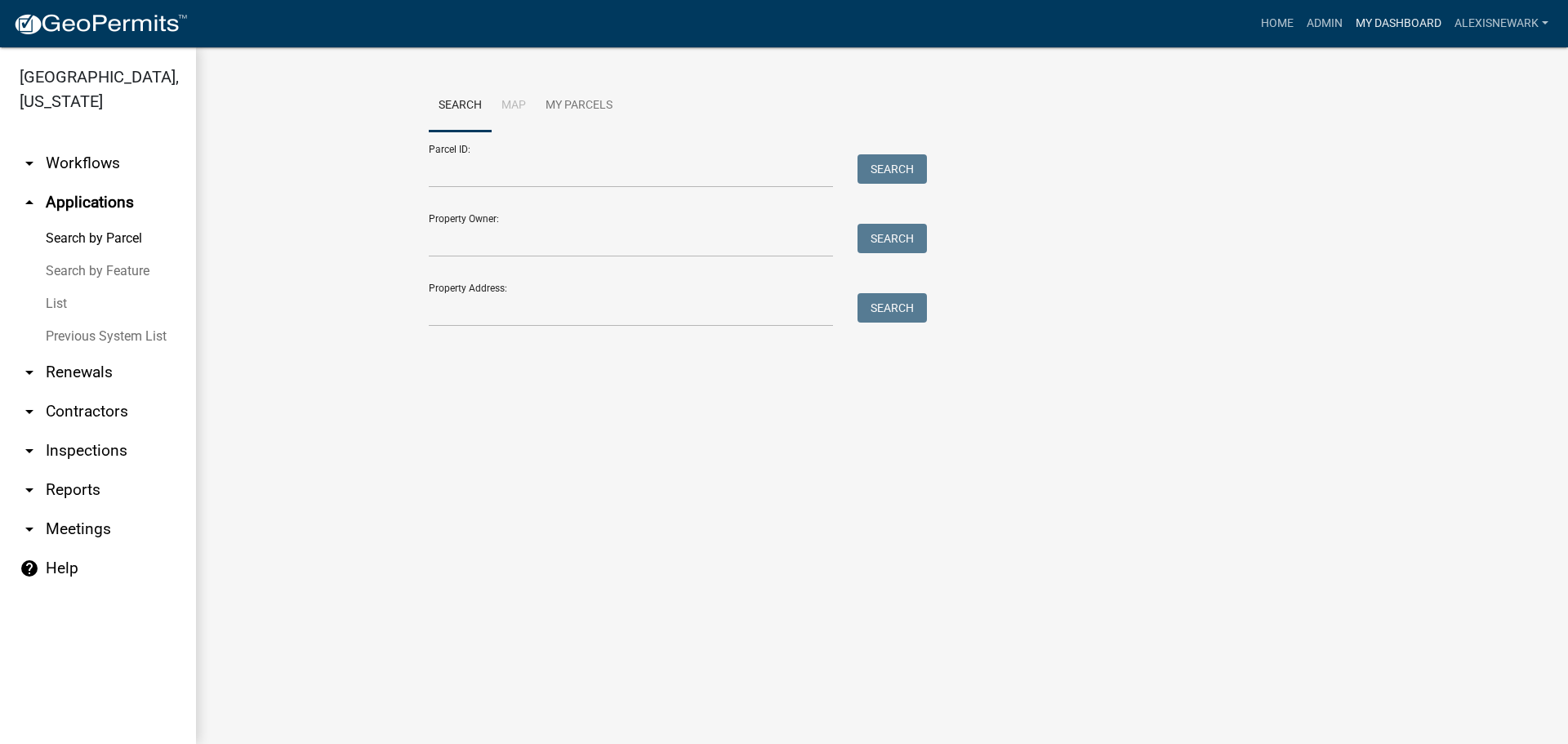
click at [1398, 20] on link "My Dashboard" at bounding box center [1398, 24] width 98 height 31
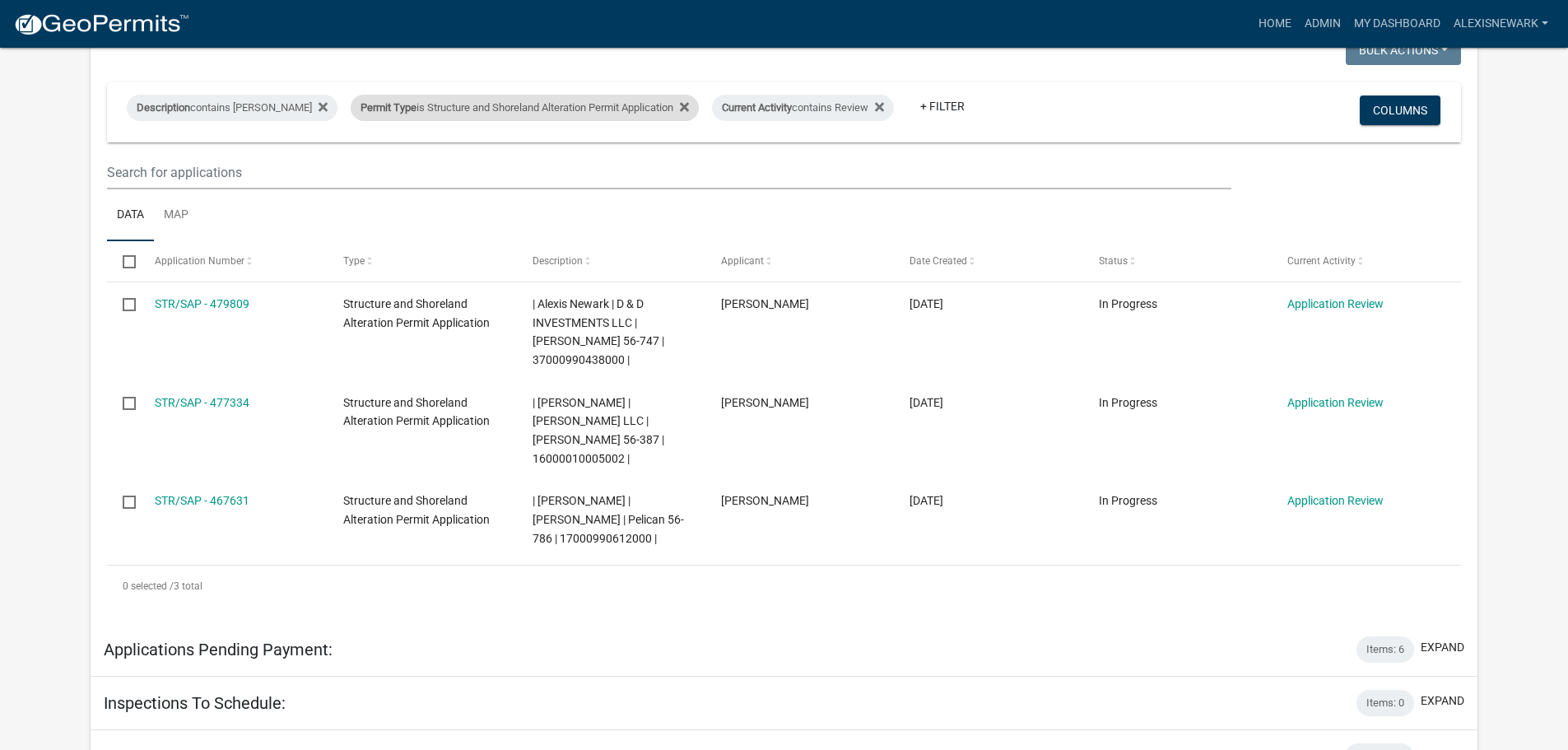
scroll to position [350, 0]
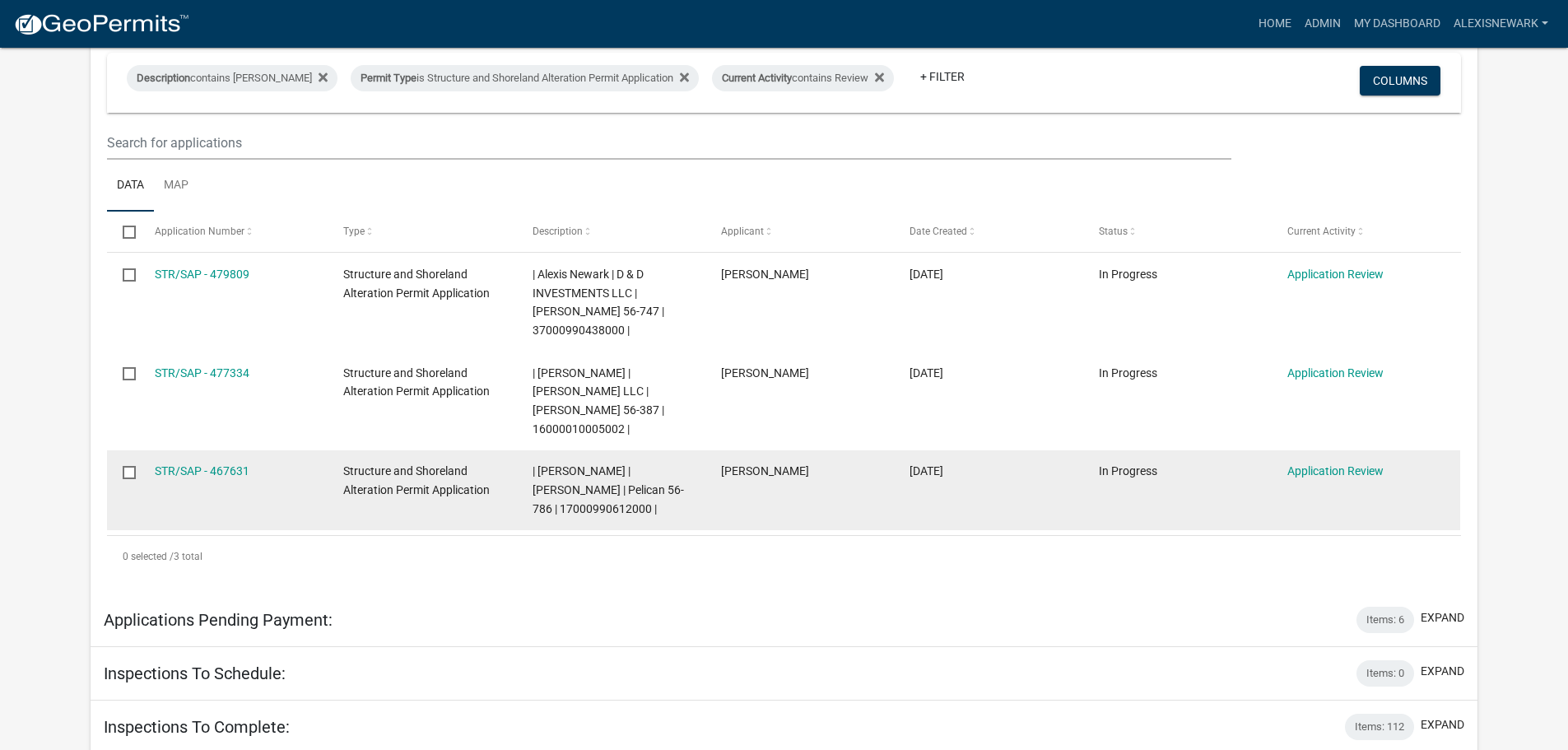
click at [619, 466] on span "| [PERSON_NAME] | [PERSON_NAME] | Pelican 56-786 | 17000990612000 |" at bounding box center [608, 490] width 151 height 51
copy span "17000990612000"
click at [180, 464] on link "STR/SAP - 467631" at bounding box center [202, 471] width 94 height 13
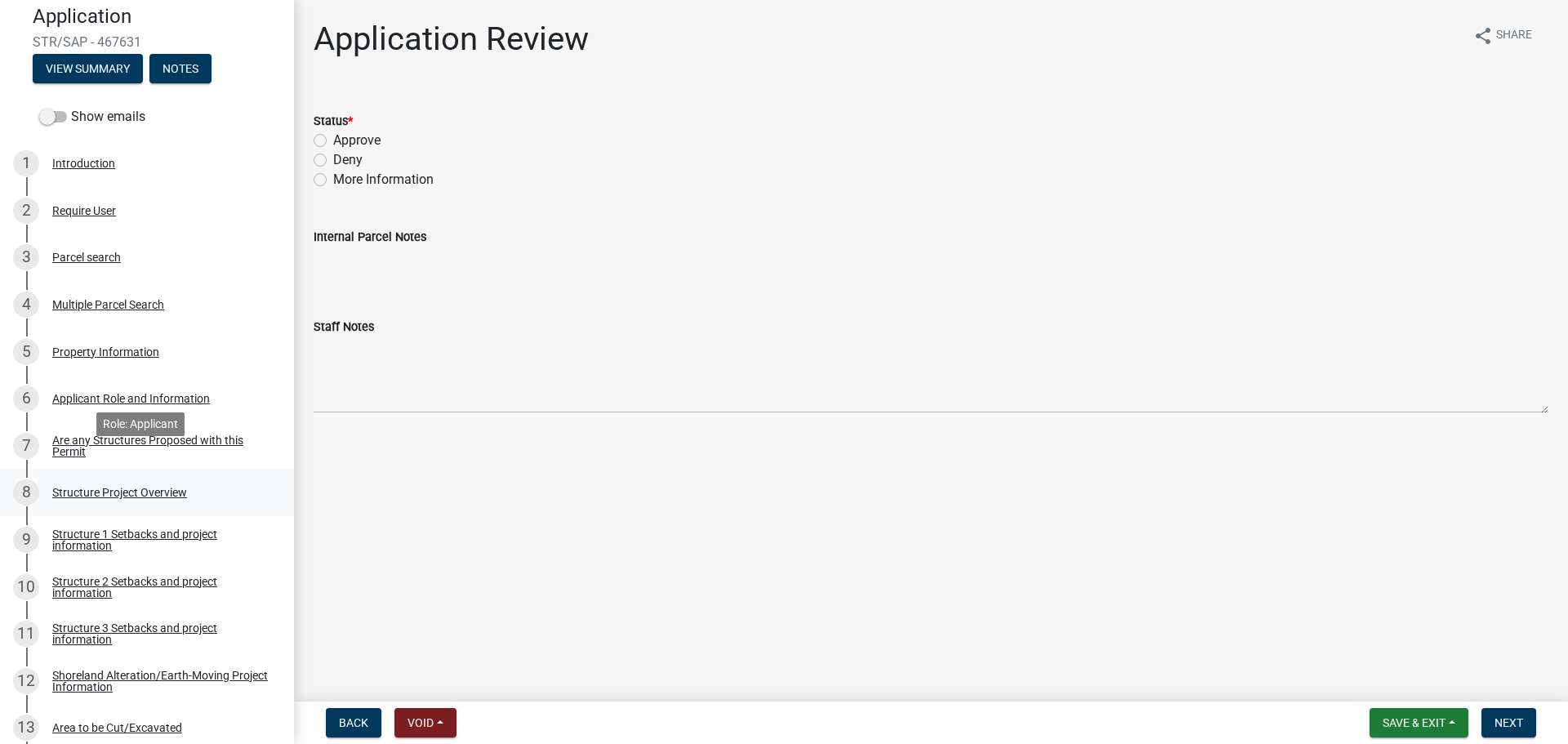
scroll to position [225, 0]
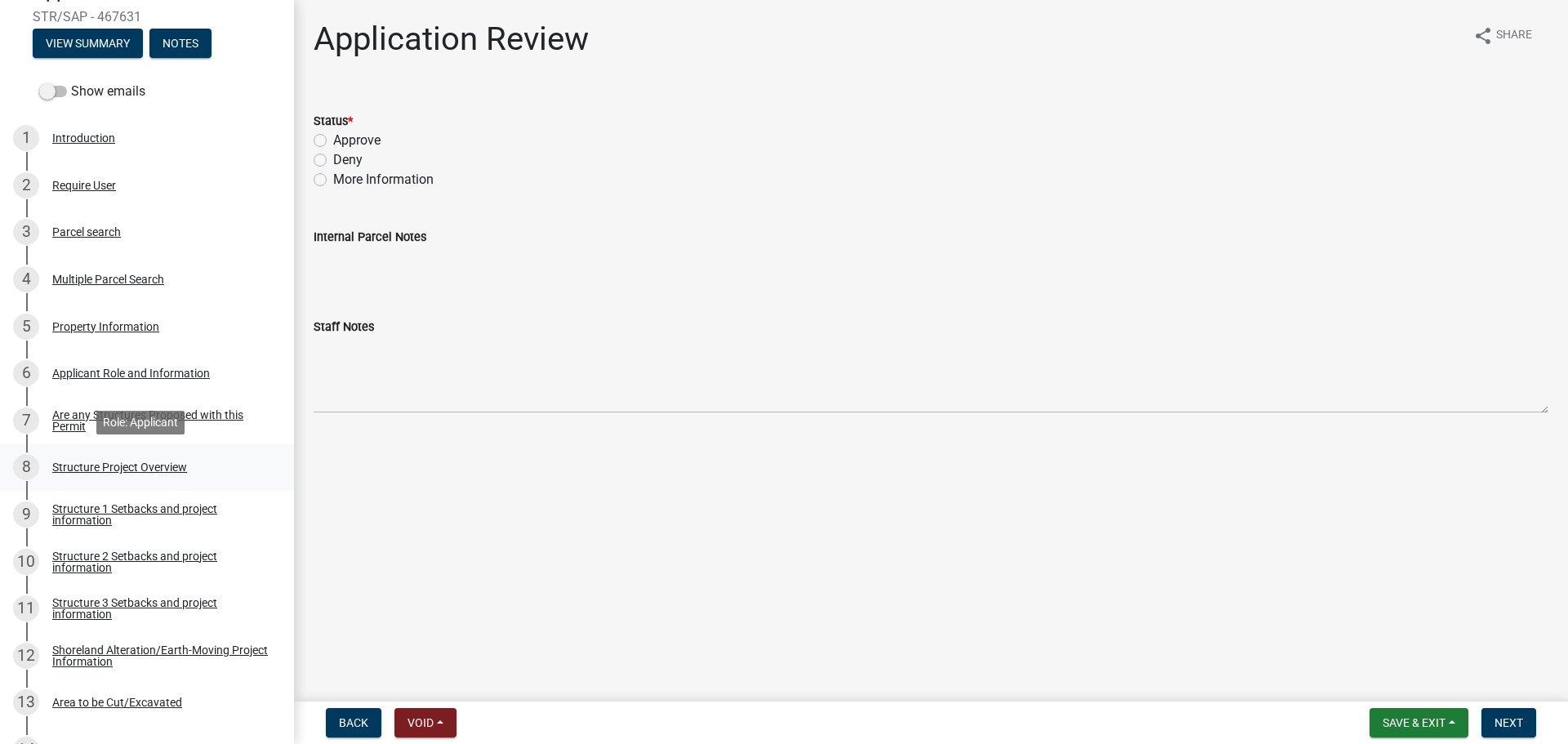
click at [203, 460] on div "8 Structure Project Overview" at bounding box center [140, 467] width 254 height 26
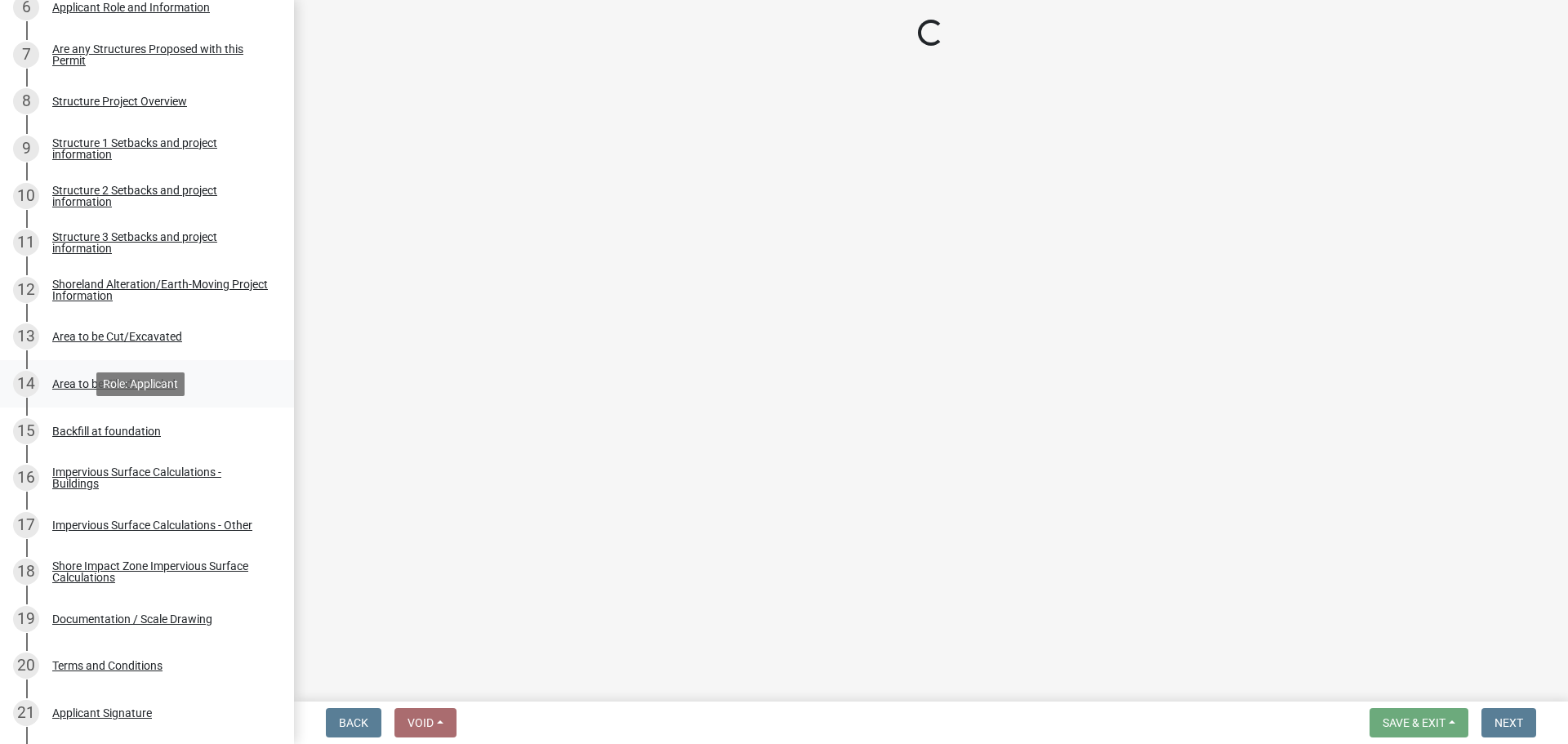
scroll to position [591, 0]
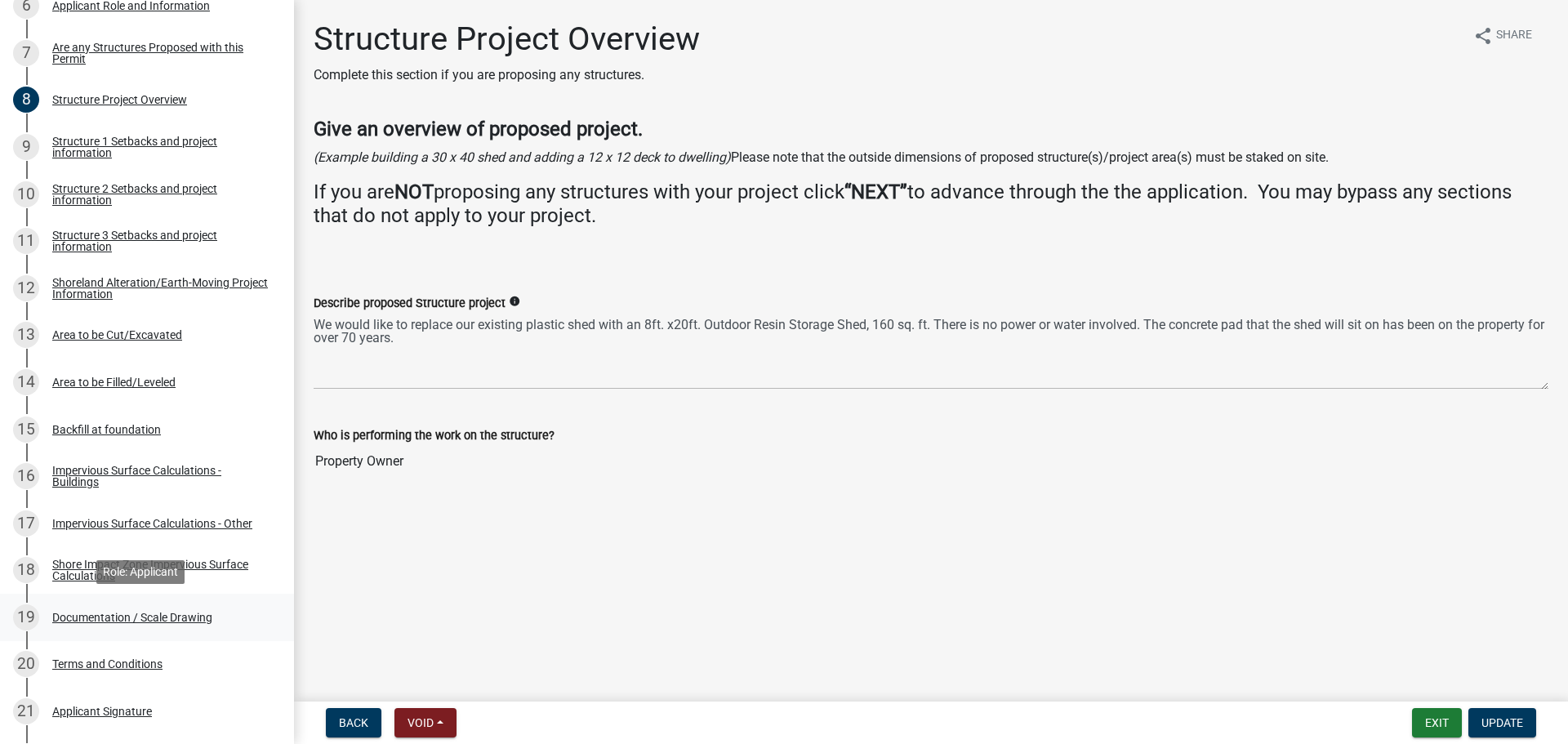
click at [231, 621] on div "19 Documentation / Scale Drawing" at bounding box center [140, 617] width 254 height 26
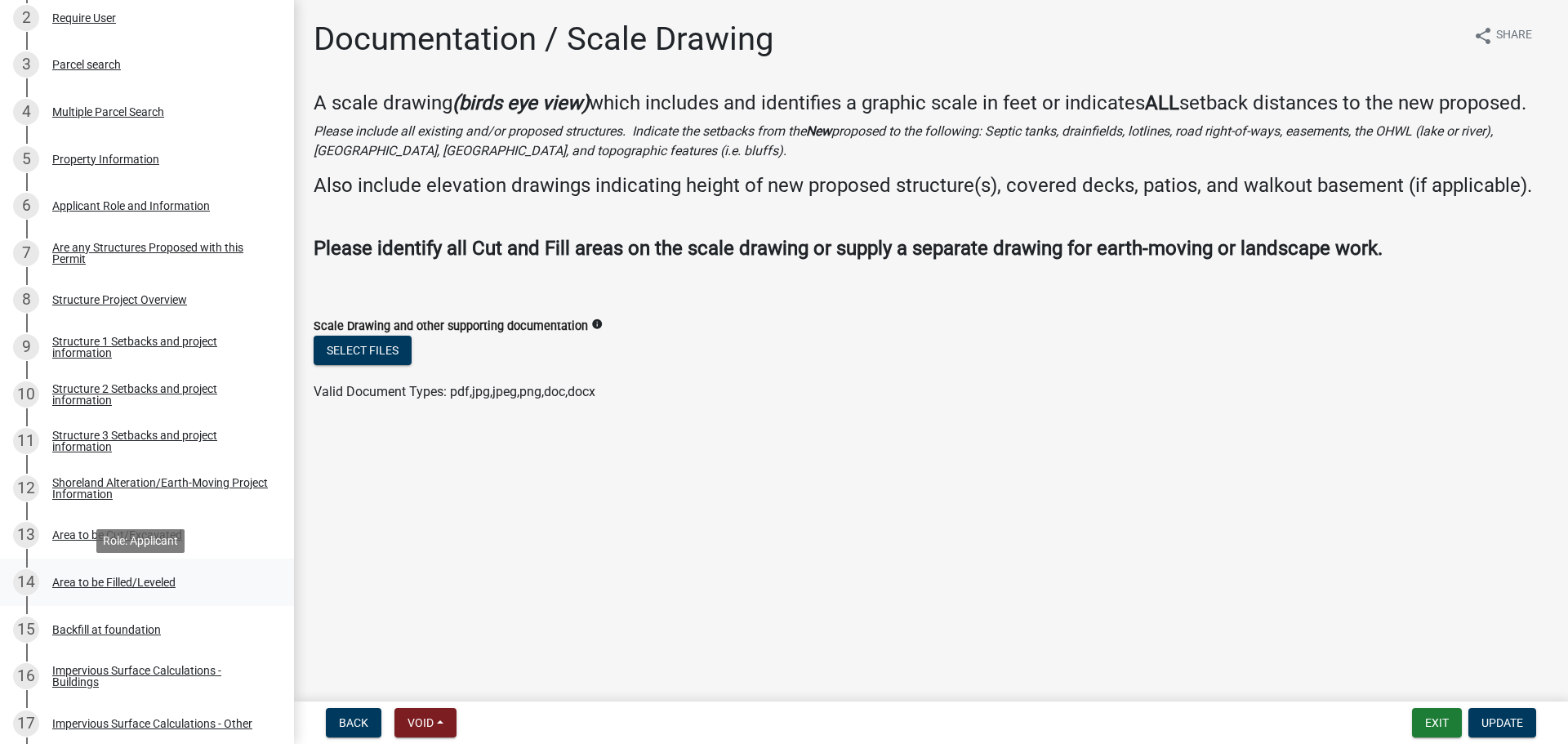
scroll to position [388, 0]
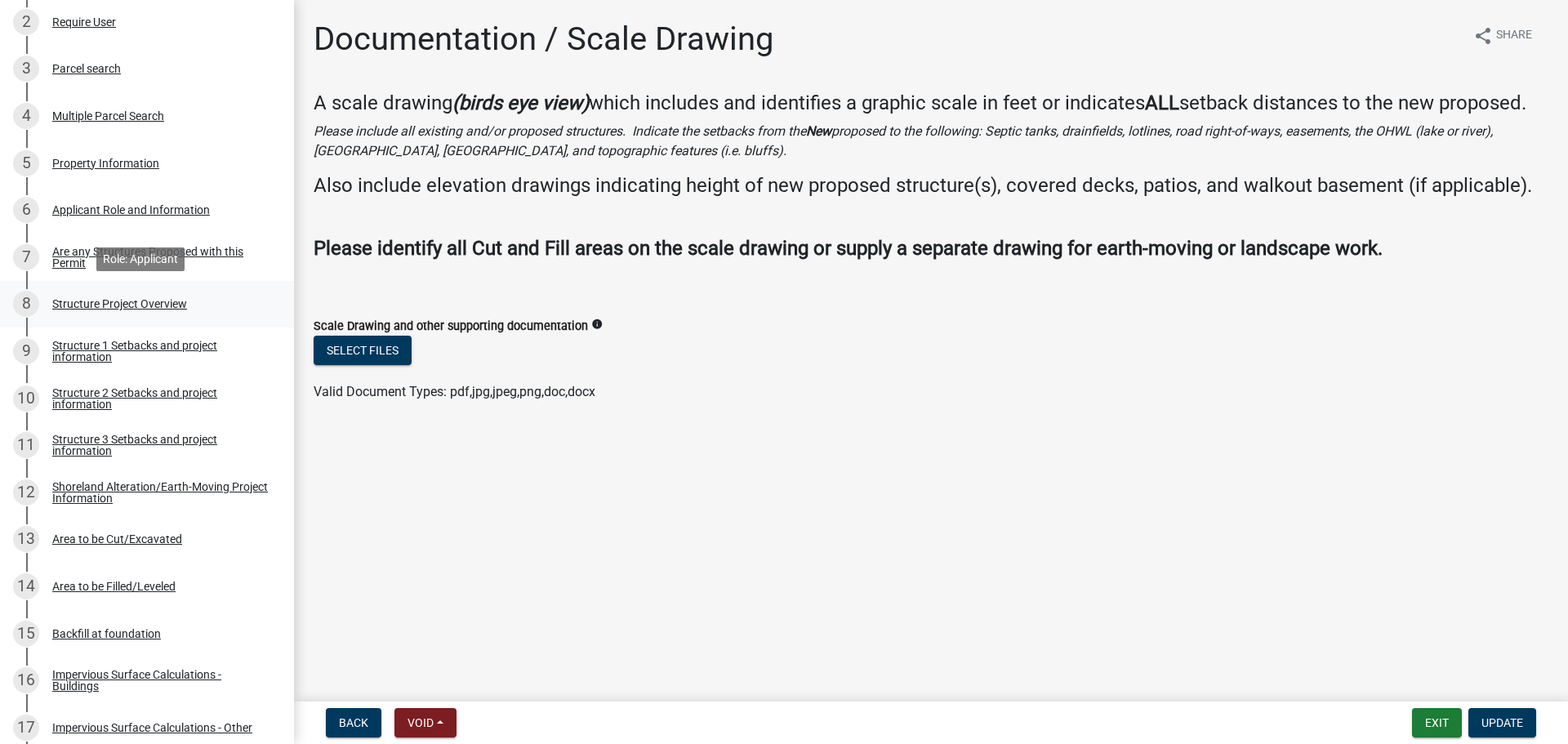
click at [172, 298] on div "Structure Project Overview" at bounding box center [120, 304] width 135 height 11
